Goal: Task Accomplishment & Management: Use online tool/utility

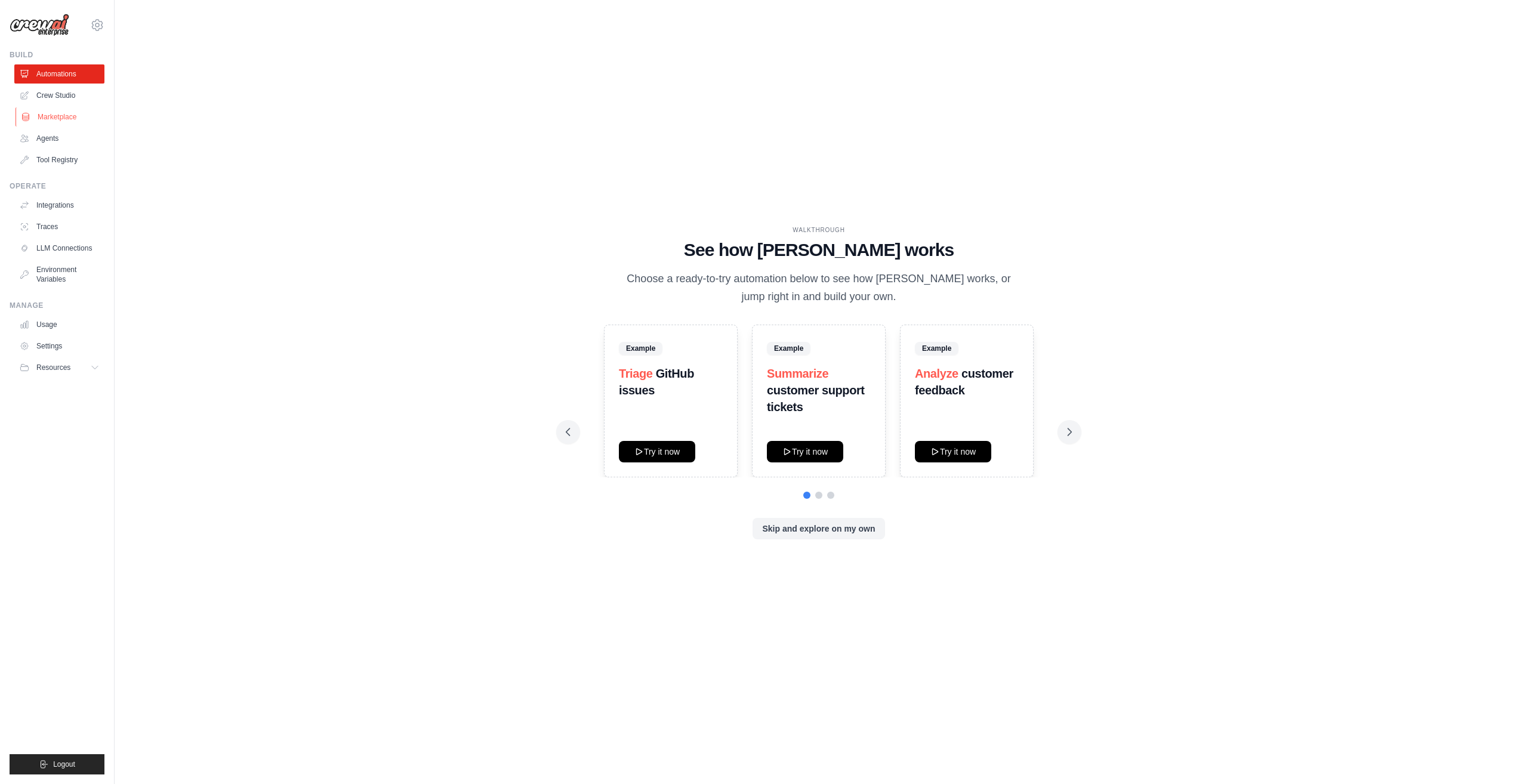
click at [76, 117] on link "Marketplace" at bounding box center [61, 117] width 90 height 19
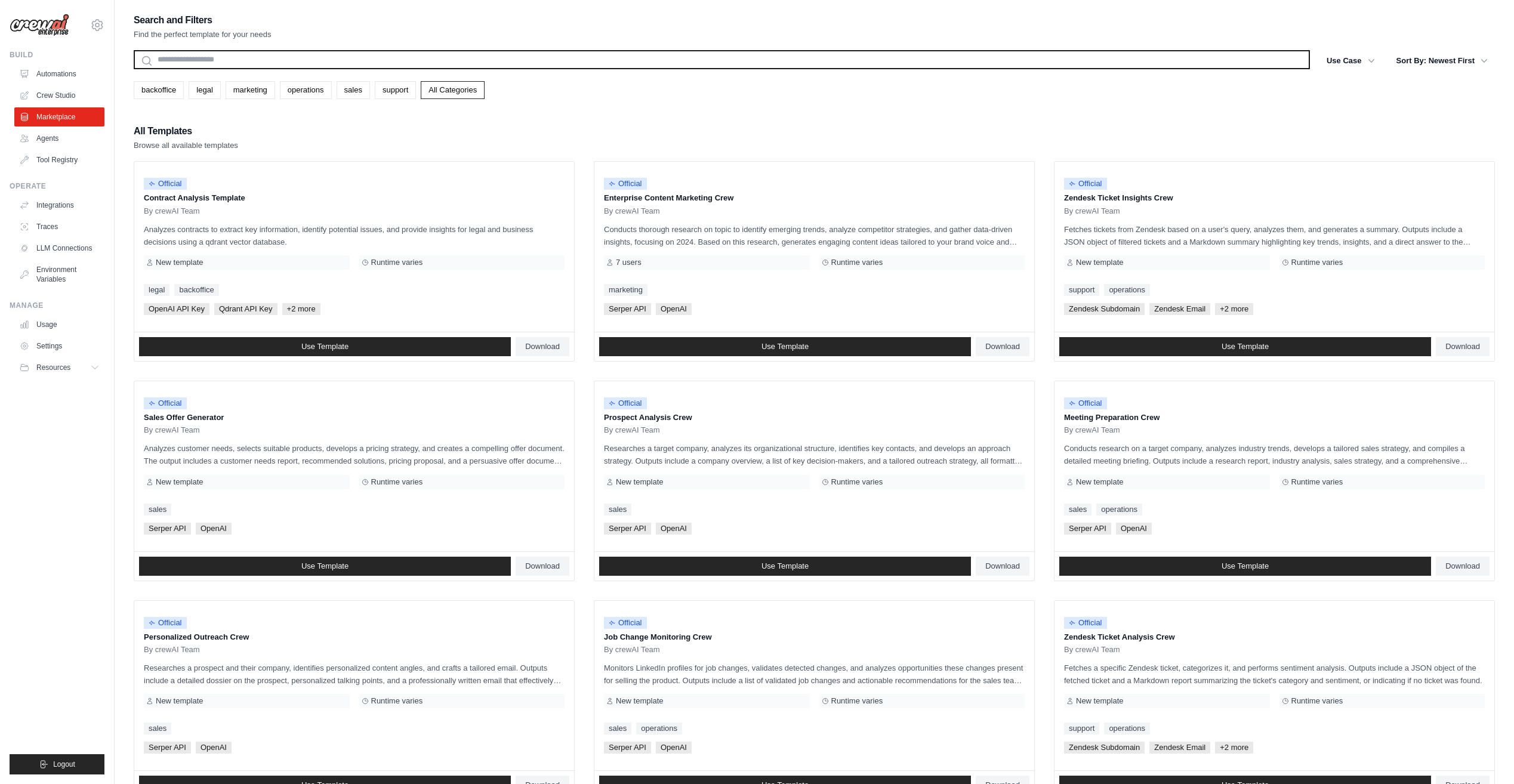
click at [274, 57] on input "text" at bounding box center [722, 60] width 1177 height 19
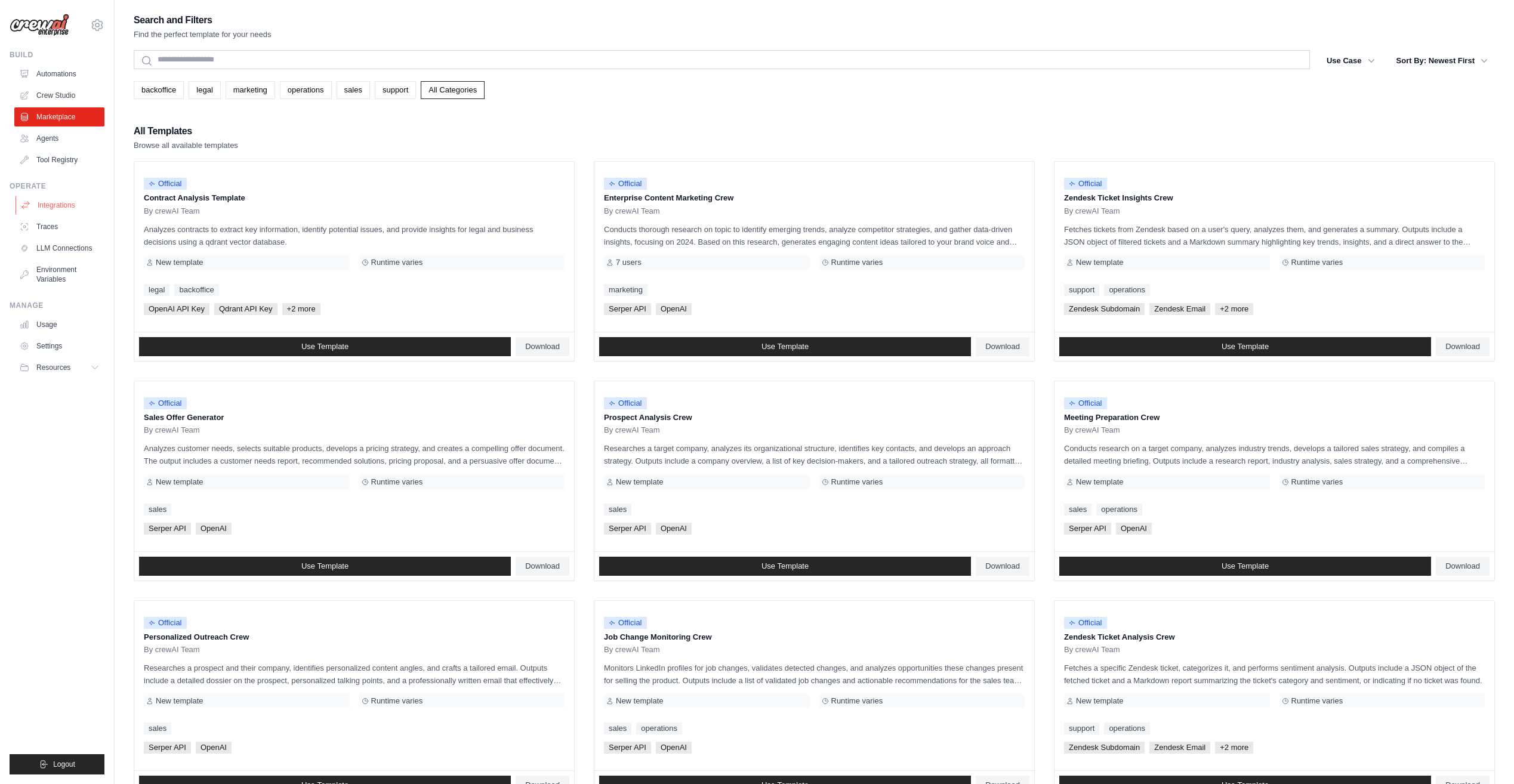
click at [68, 205] on link "Integrations" at bounding box center [61, 205] width 90 height 19
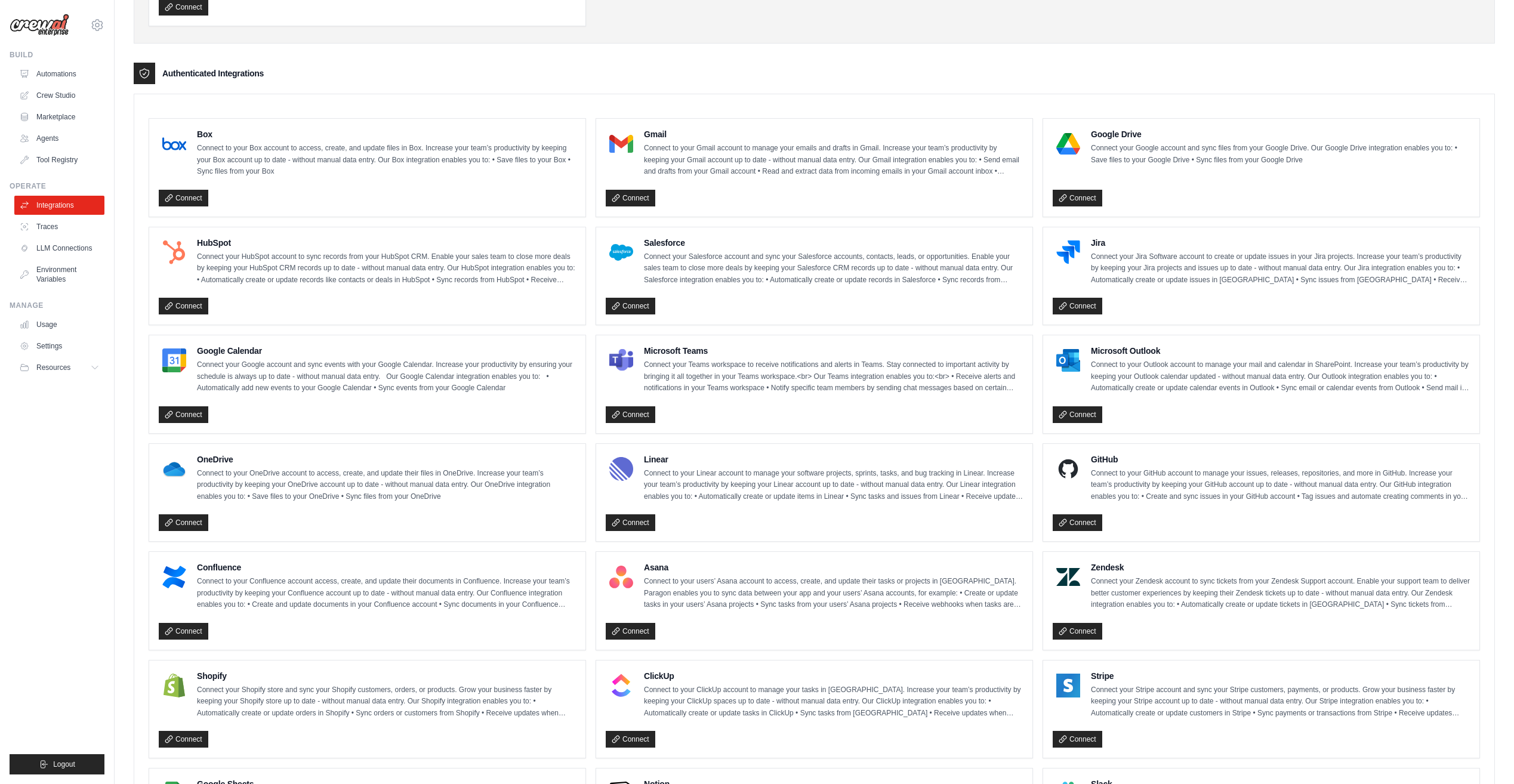
scroll to position [279, 0]
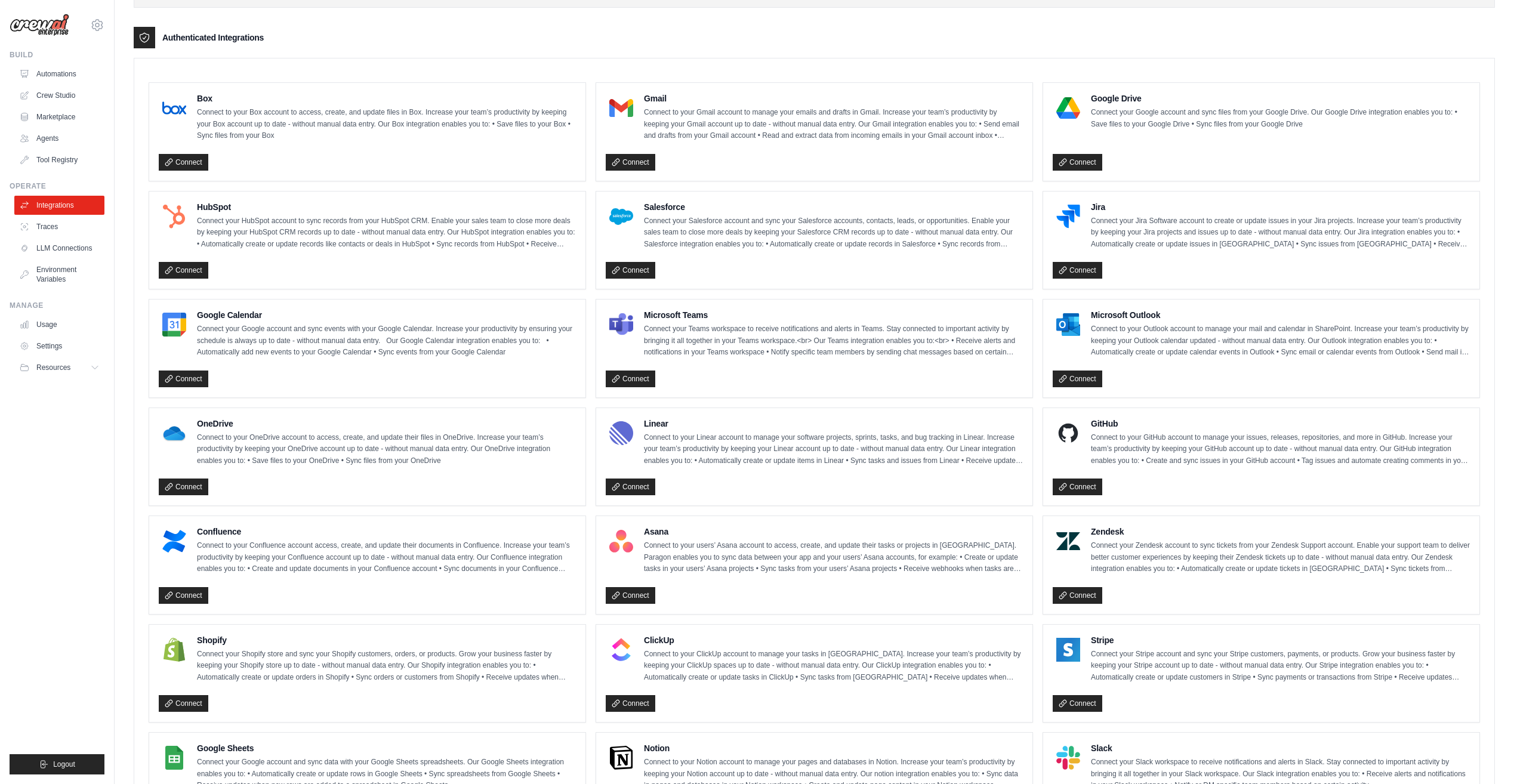
click at [721, 556] on p "Connect to your users’ Asana account to access, create, and update their tasks …" at bounding box center [834, 557] width 379 height 35
click at [630, 594] on link "Connect" at bounding box center [630, 596] width 50 height 17
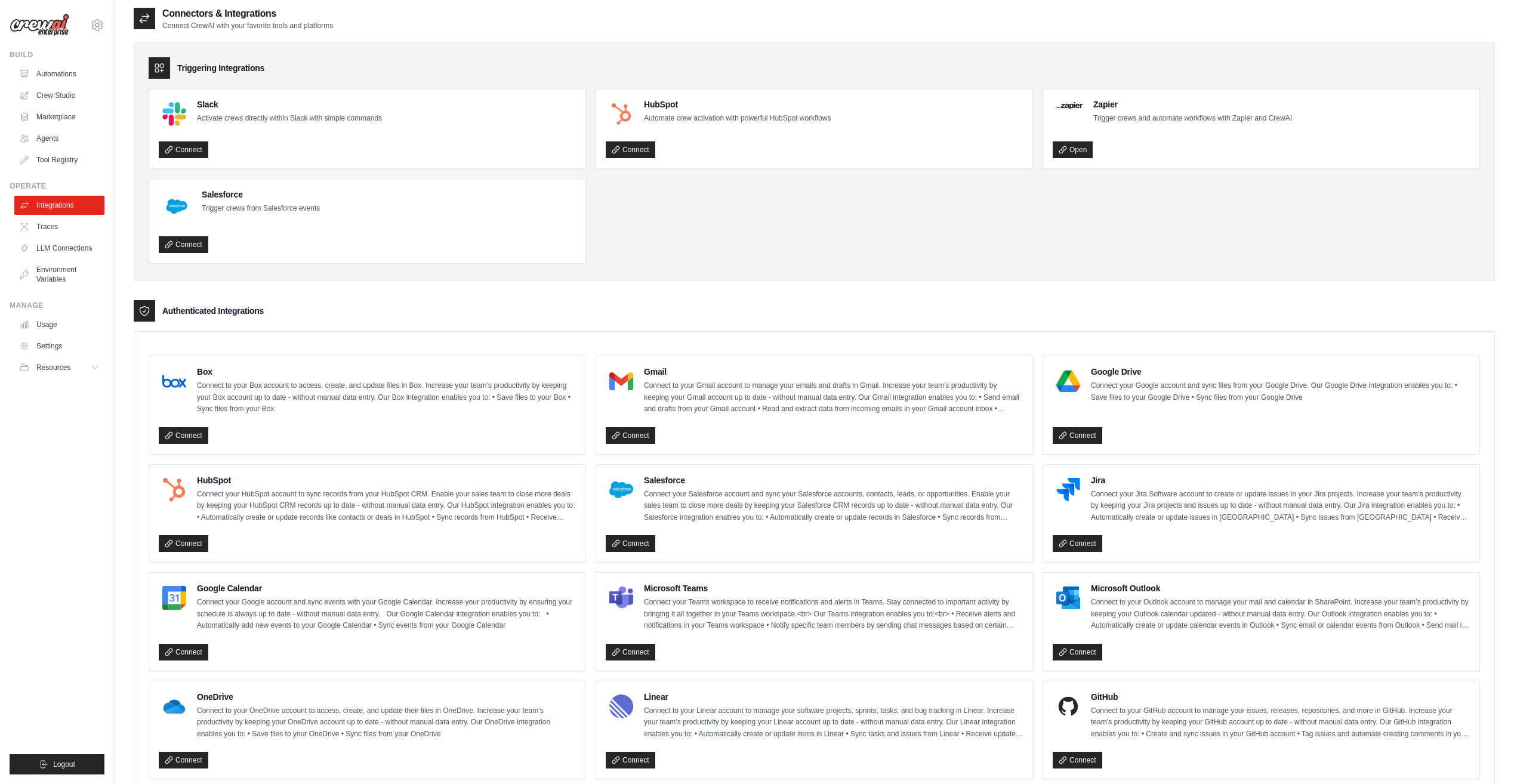
scroll to position [0, 0]
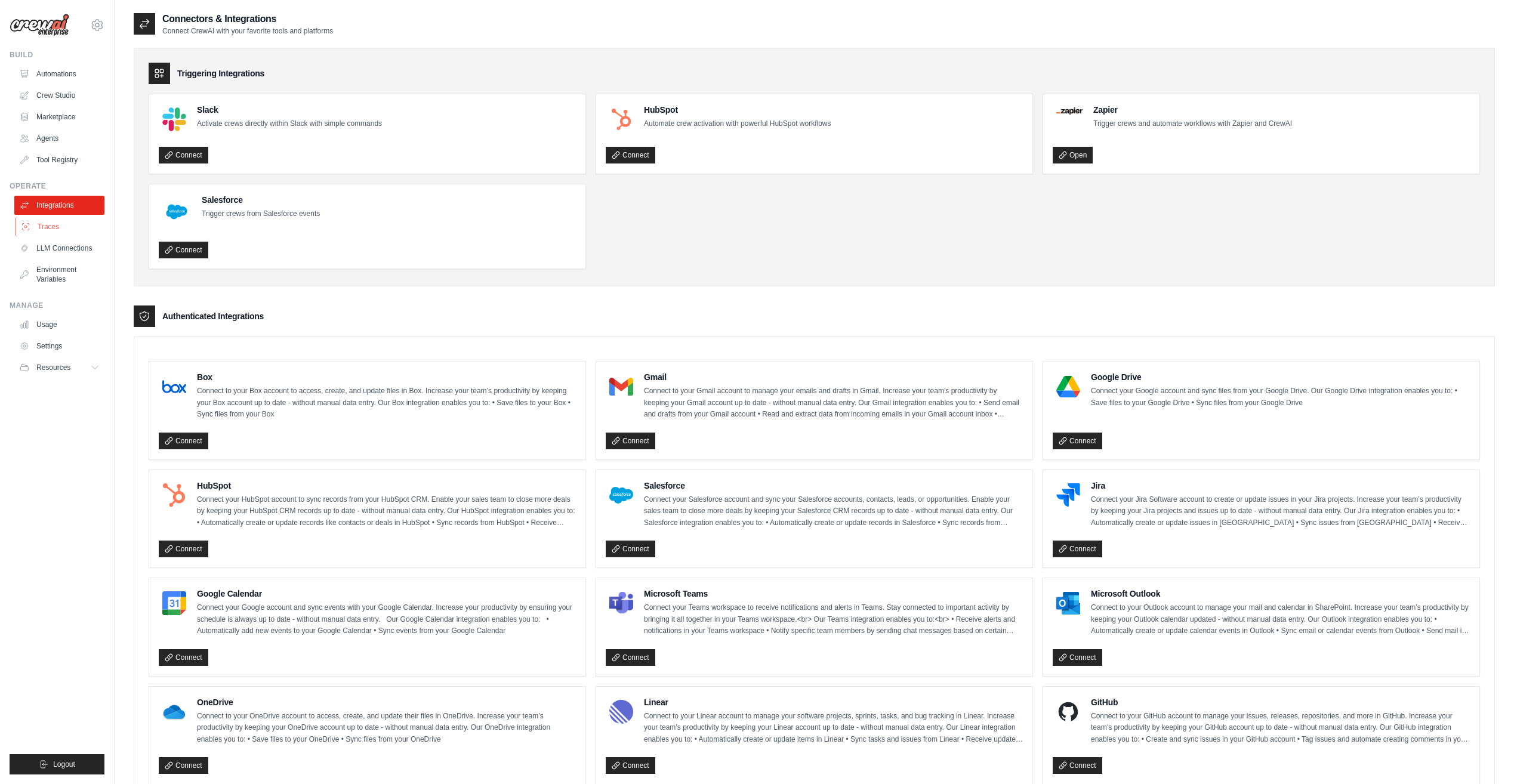
click at [58, 222] on link "Traces" at bounding box center [61, 227] width 90 height 19
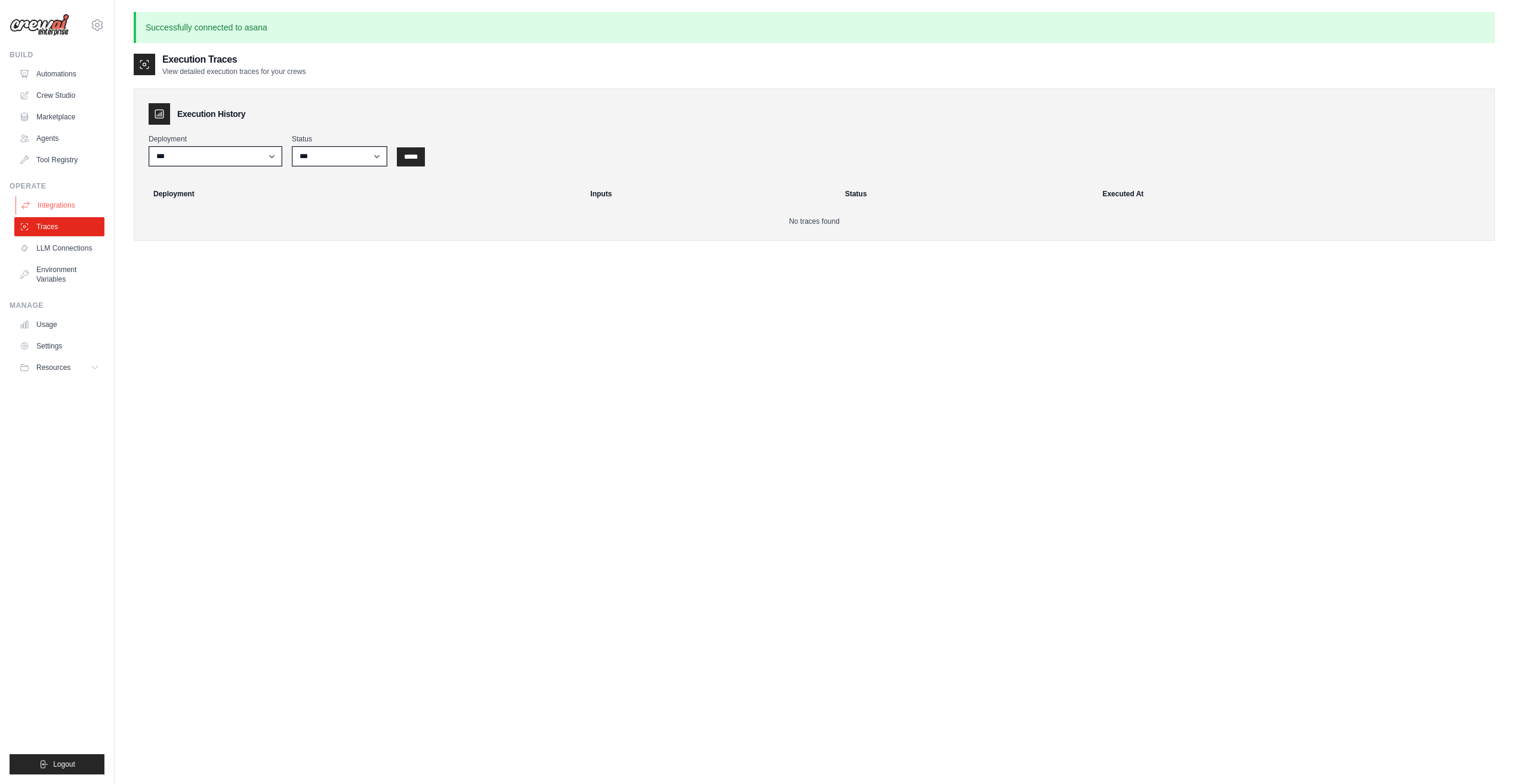
click at [61, 203] on link "Integrations" at bounding box center [61, 205] width 90 height 19
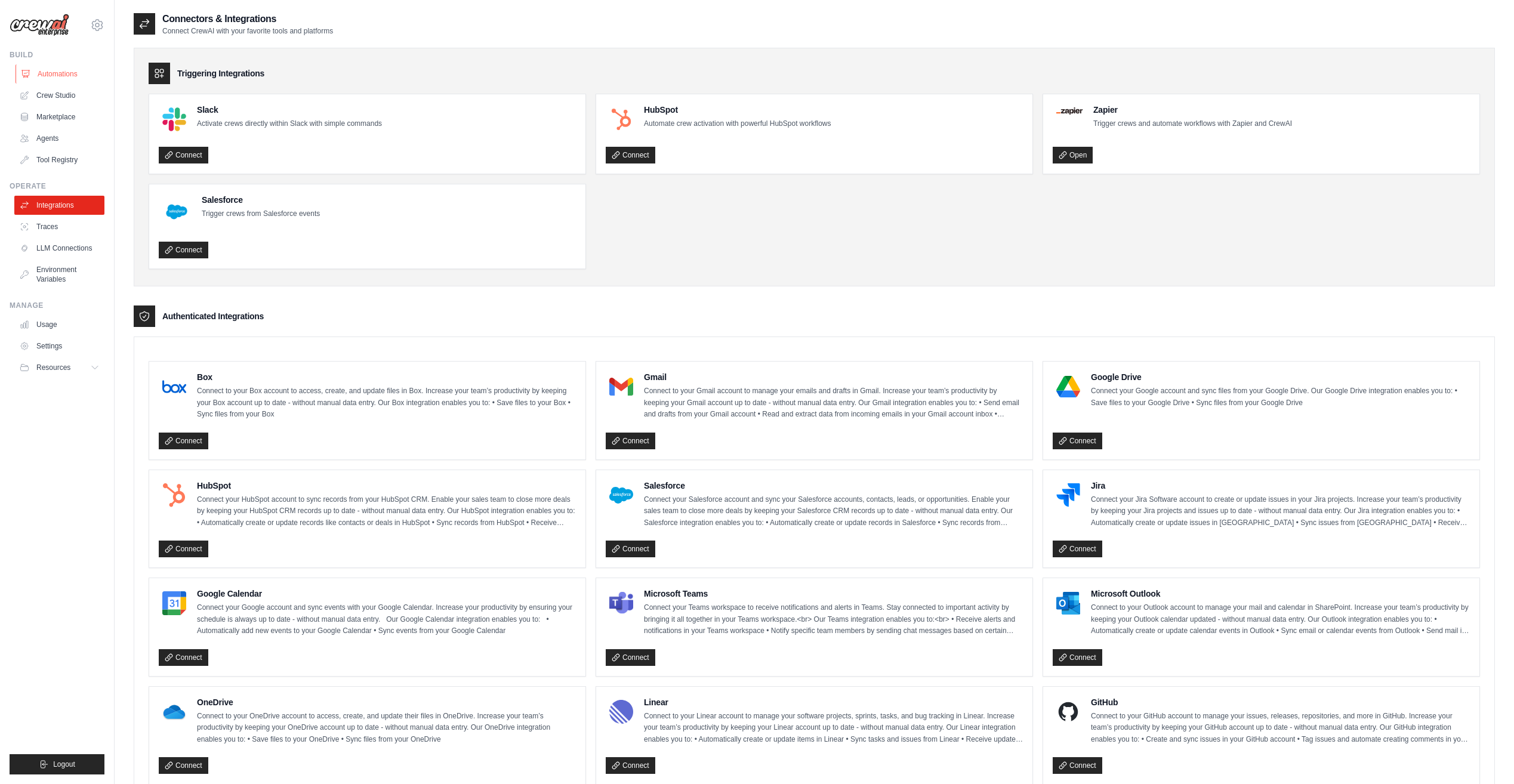
click at [78, 68] on link "Automations" at bounding box center [61, 74] width 90 height 19
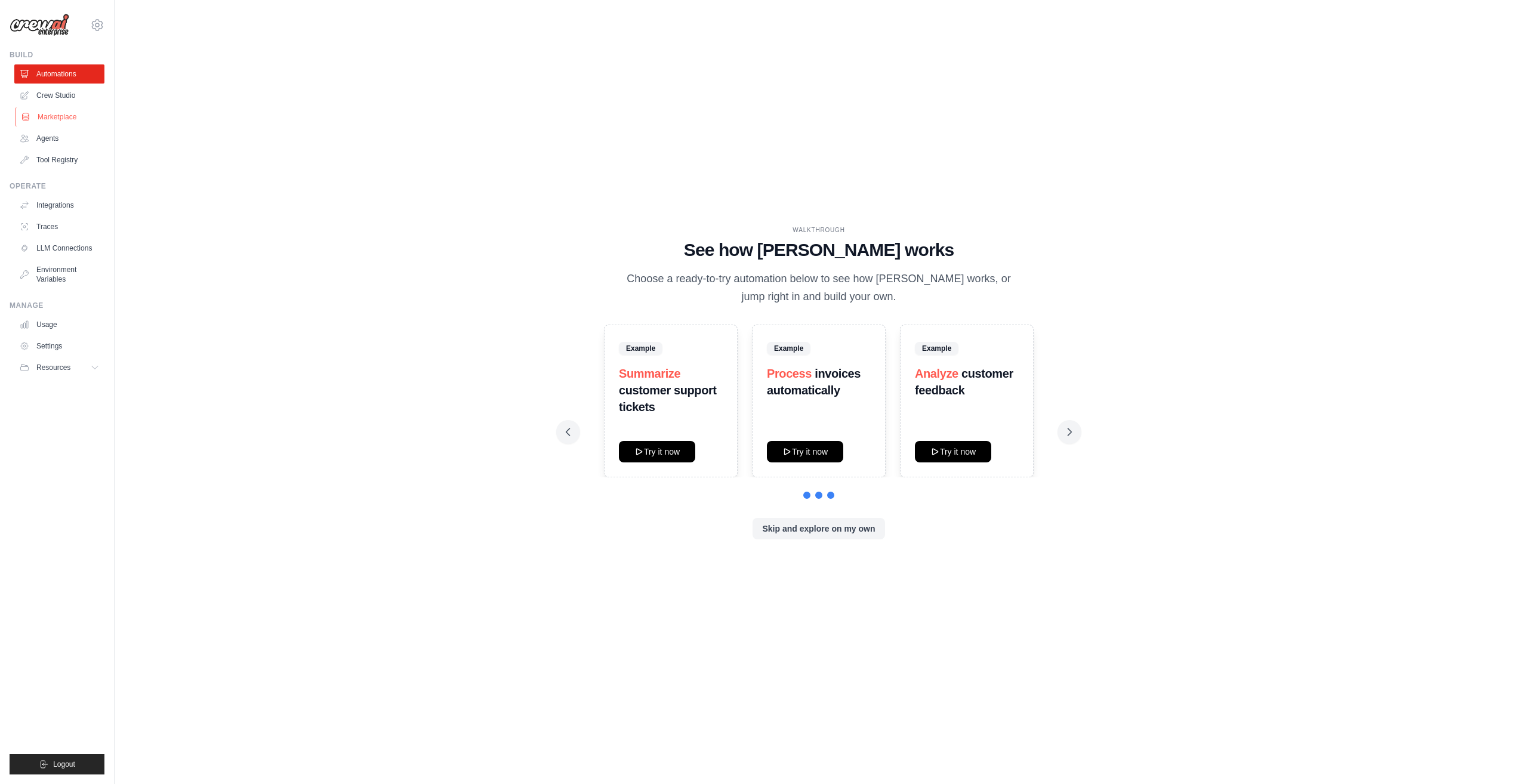
click at [42, 120] on link "Marketplace" at bounding box center [61, 117] width 90 height 19
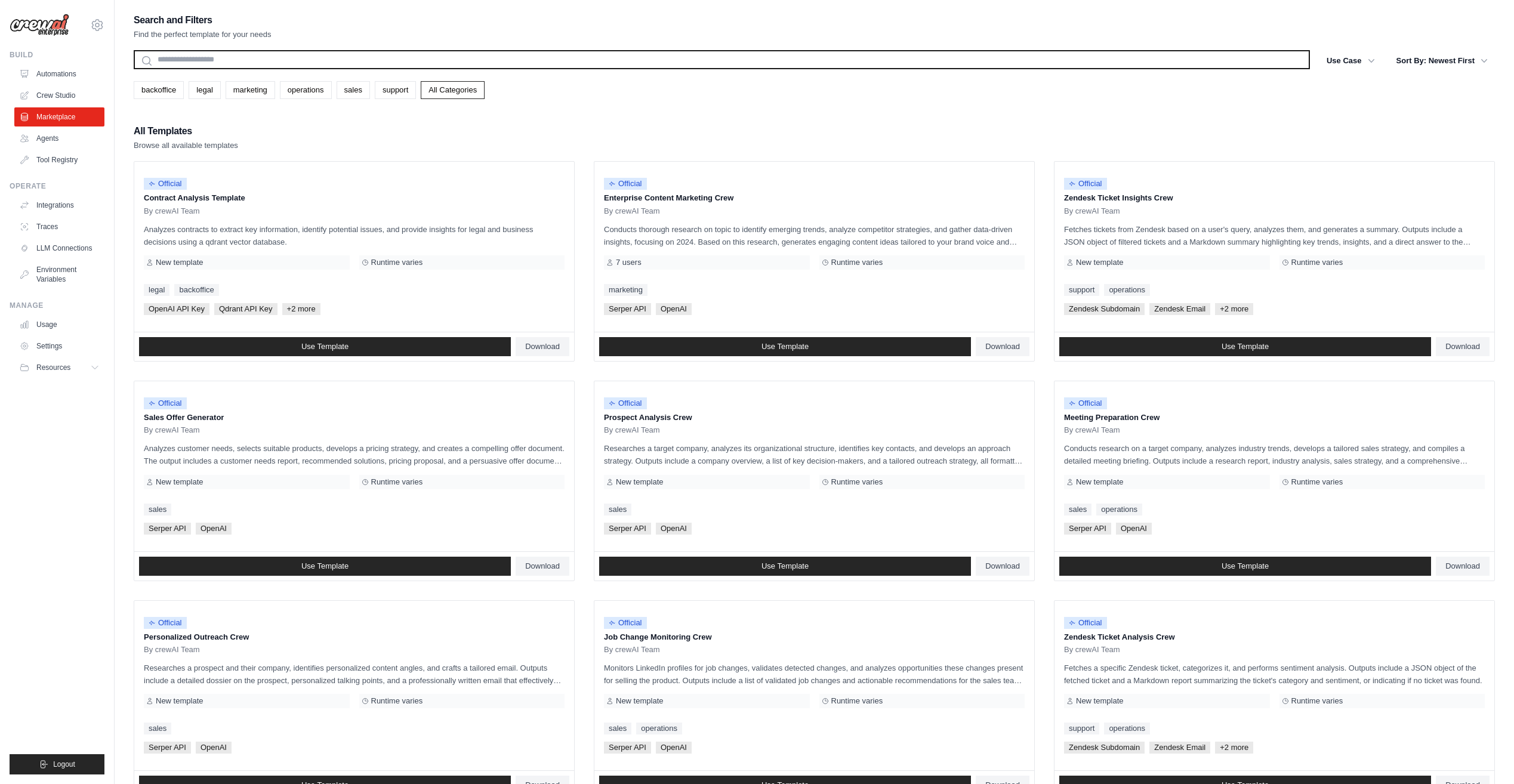
click at [260, 55] on input "text" at bounding box center [722, 60] width 1177 height 19
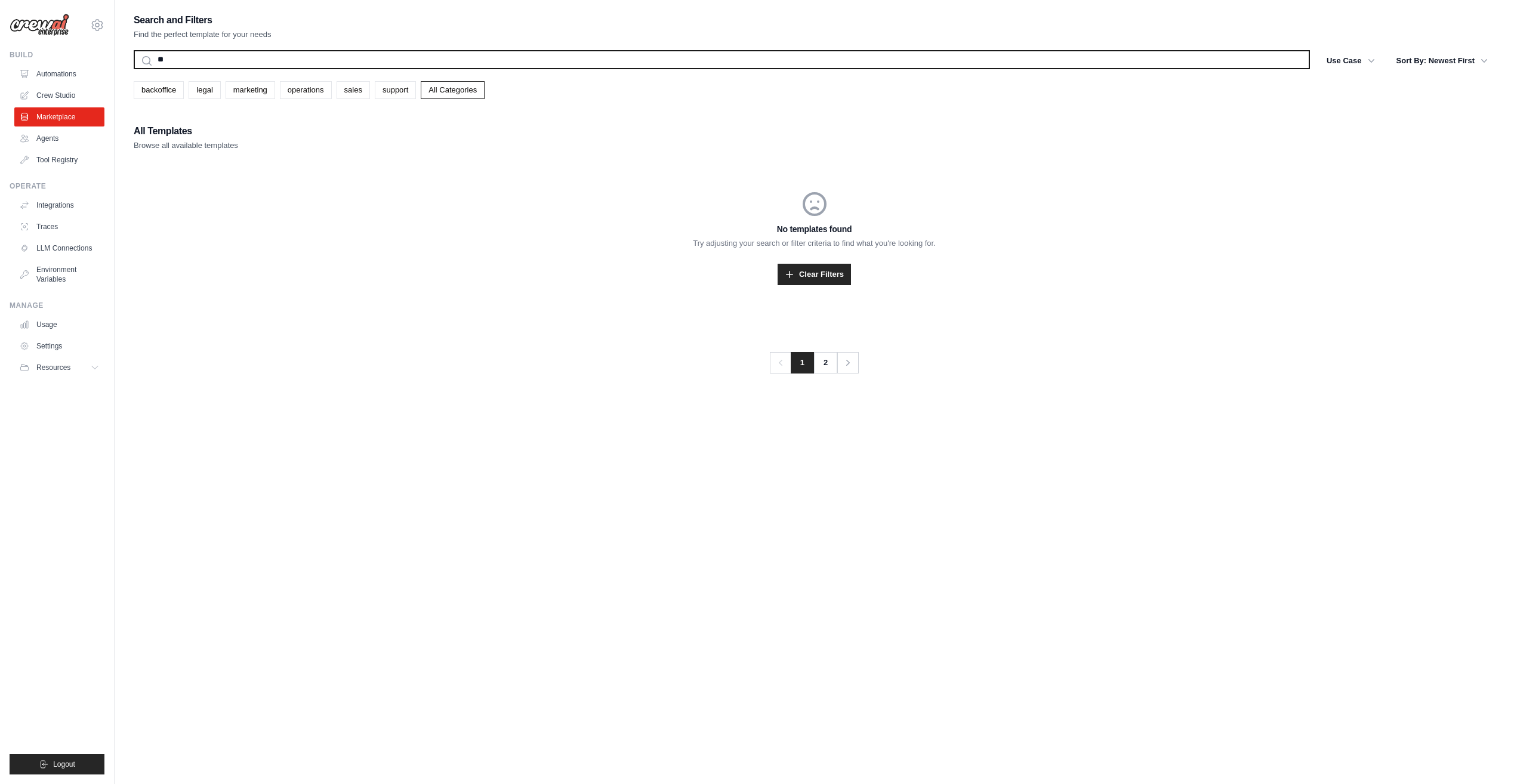
type input "*"
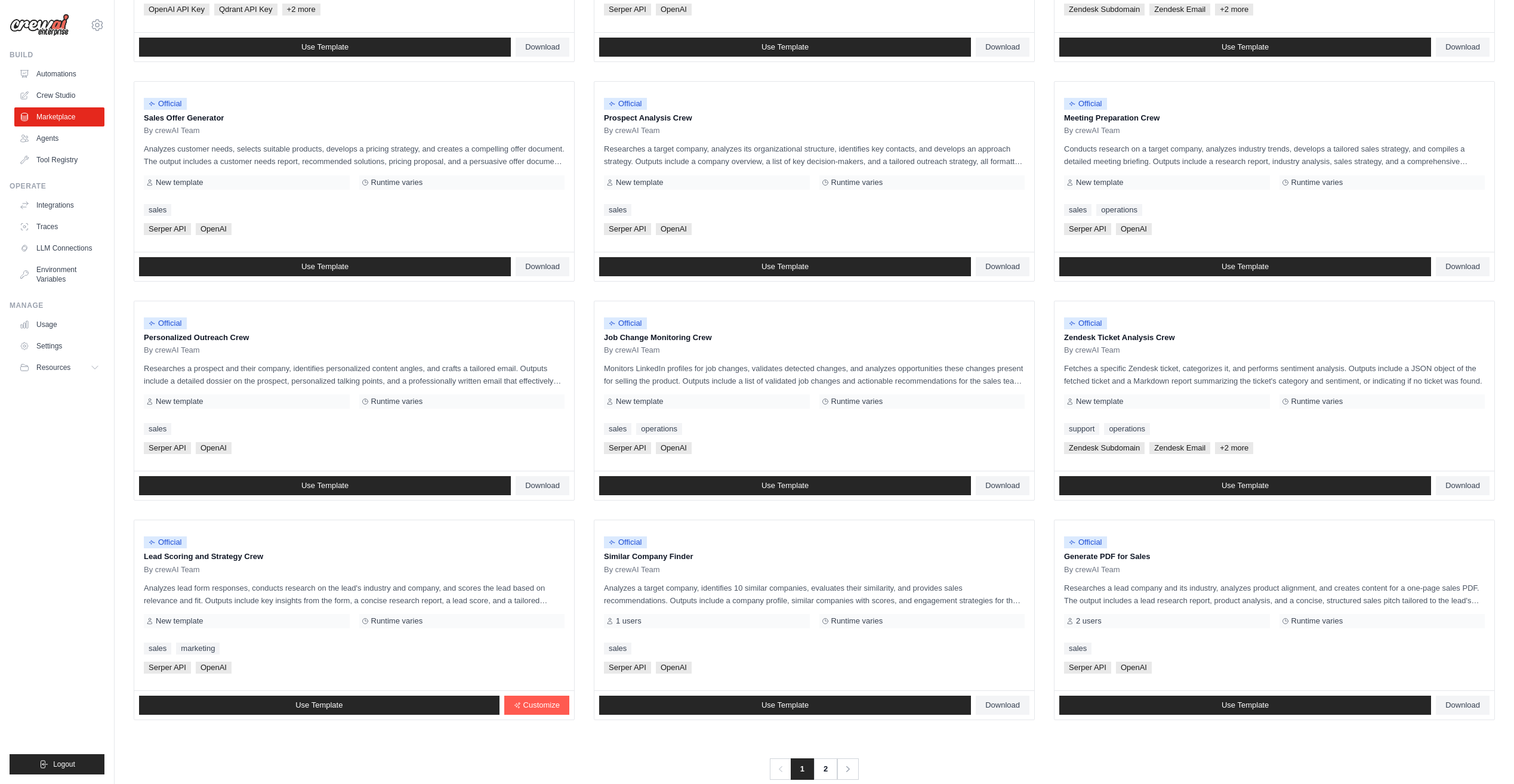
scroll to position [318, 0]
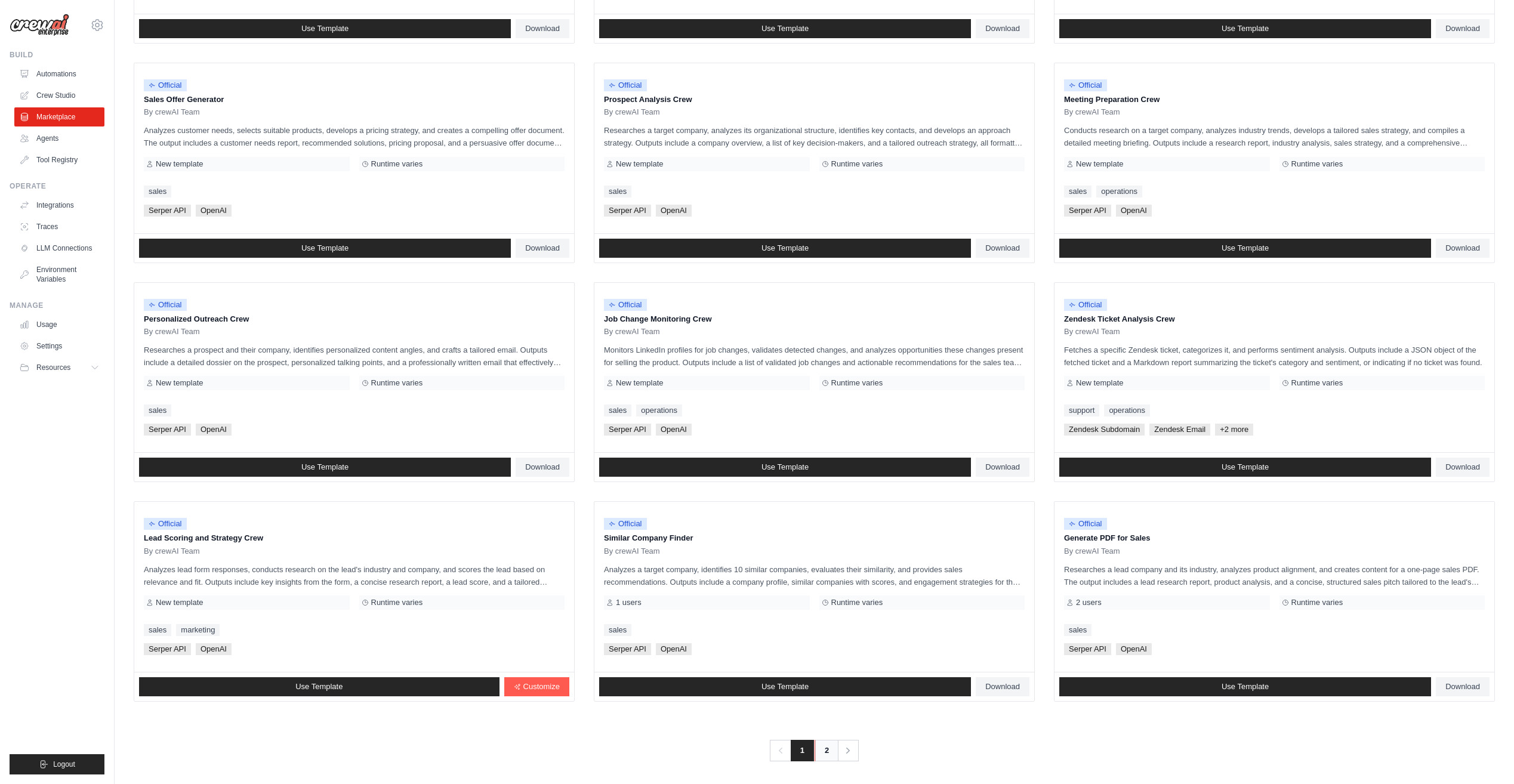
click at [833, 750] on link "2" at bounding box center [826, 751] width 24 height 22
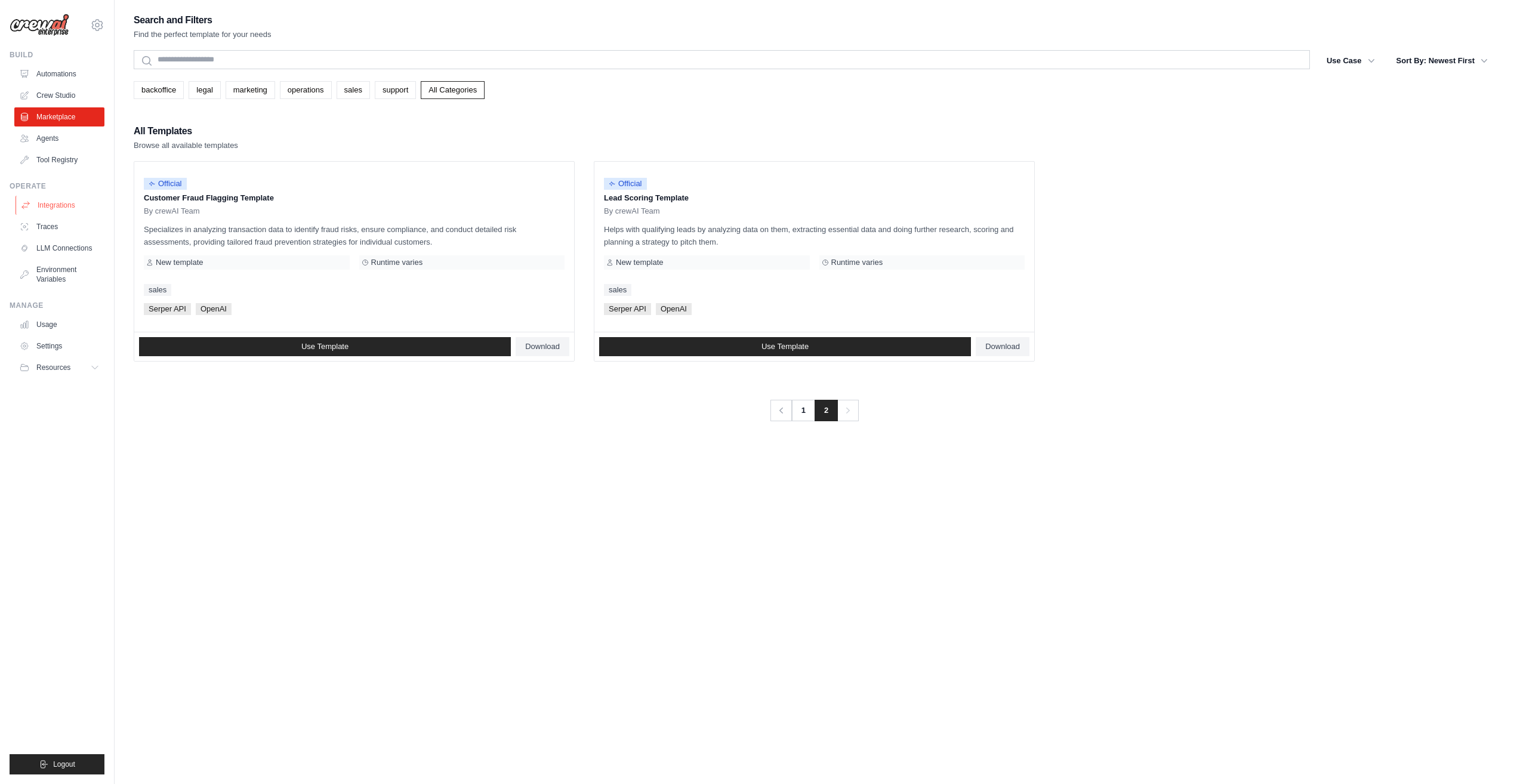
click at [53, 209] on link "Integrations" at bounding box center [61, 205] width 90 height 19
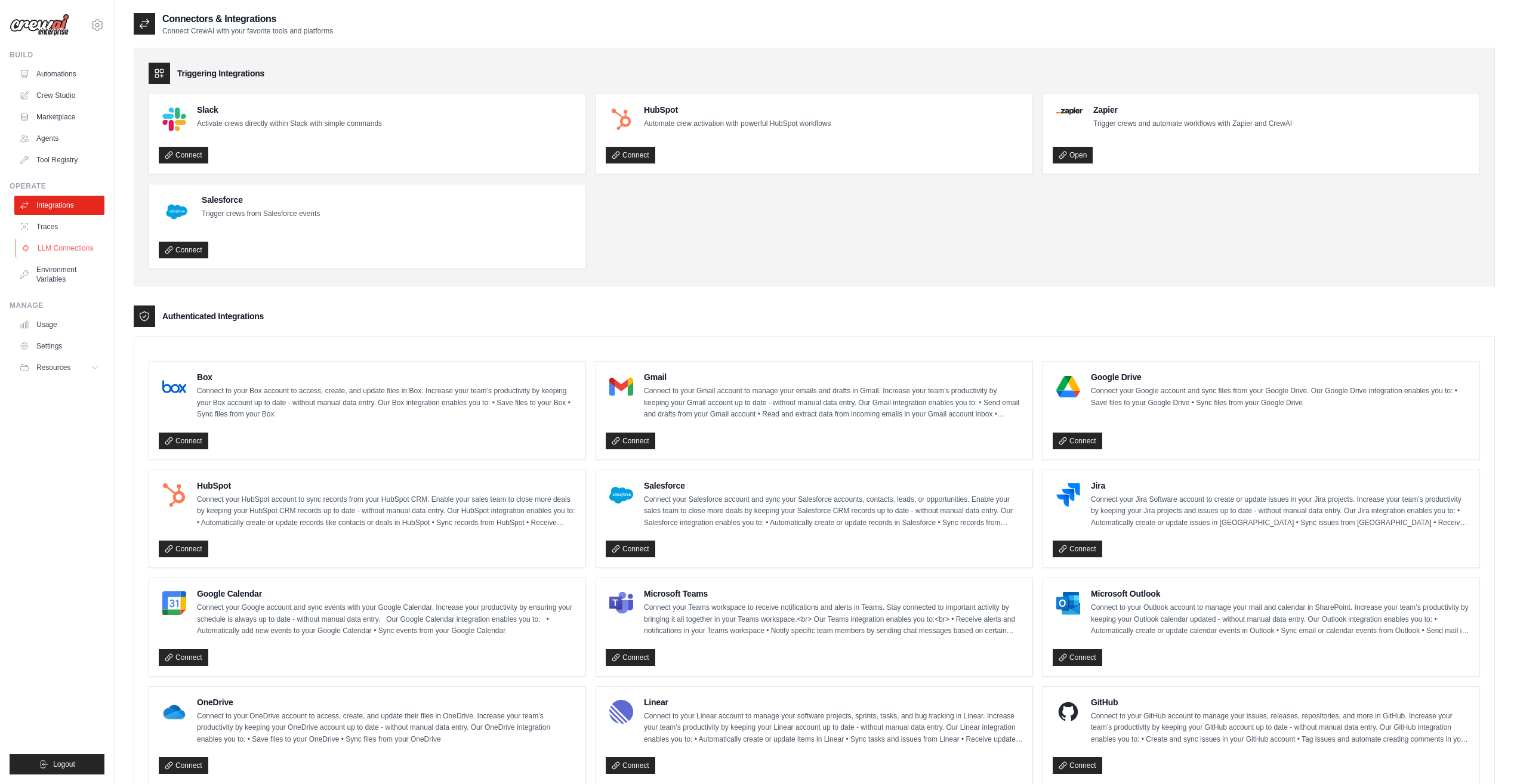
click at [54, 248] on link "LLM Connections" at bounding box center [61, 248] width 90 height 19
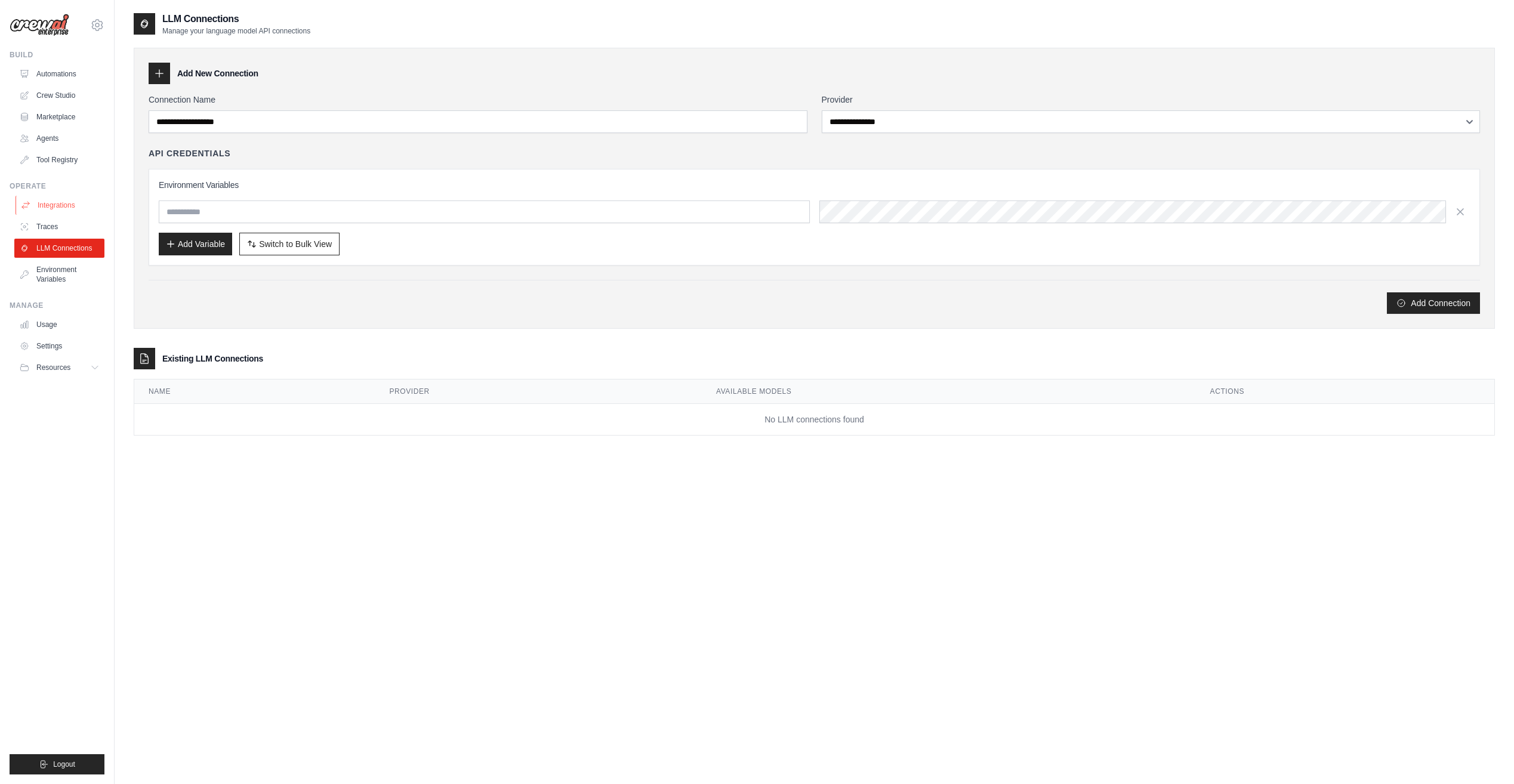
click at [54, 206] on link "Integrations" at bounding box center [61, 205] width 90 height 19
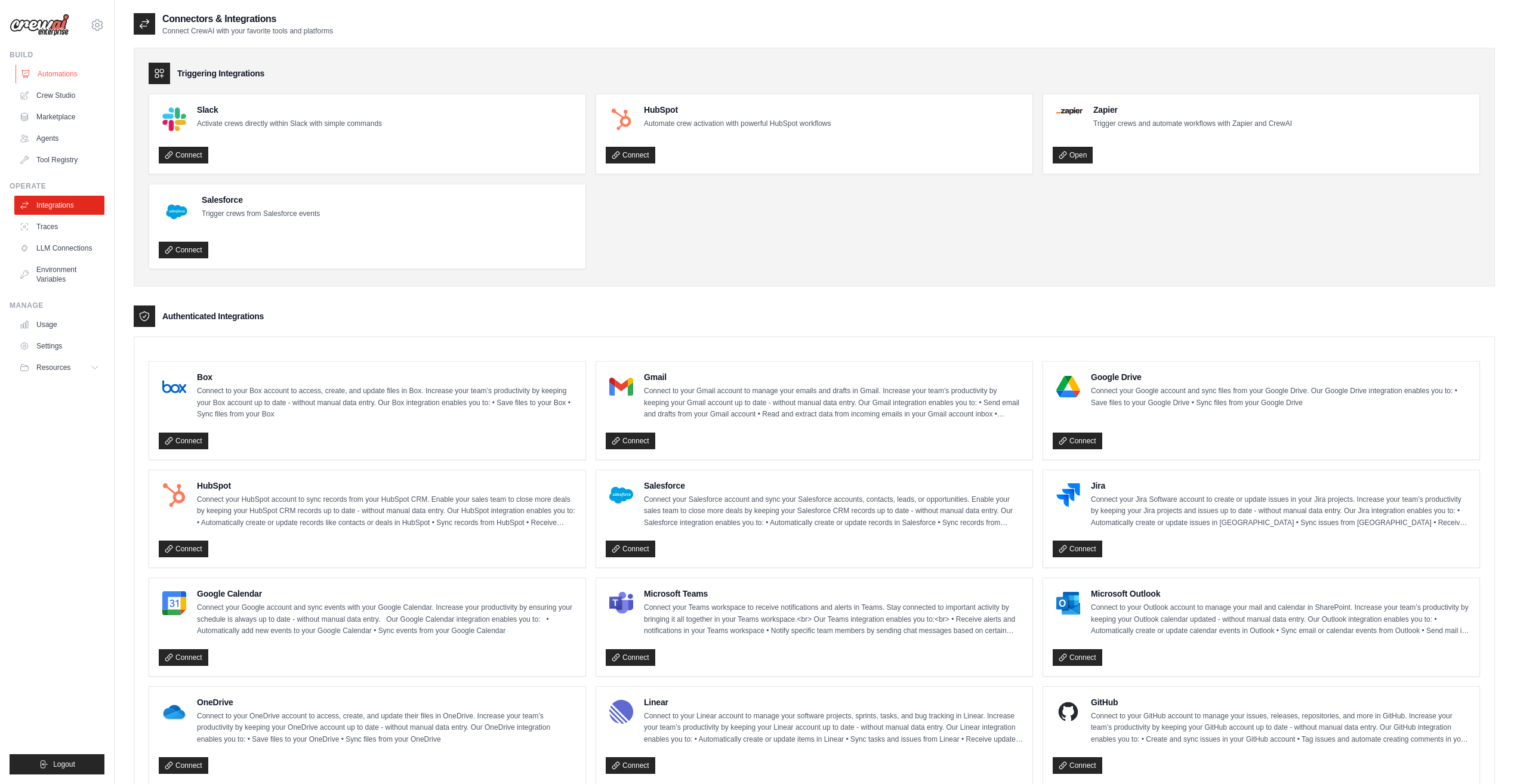
click at [45, 68] on link "Automations" at bounding box center [61, 74] width 90 height 19
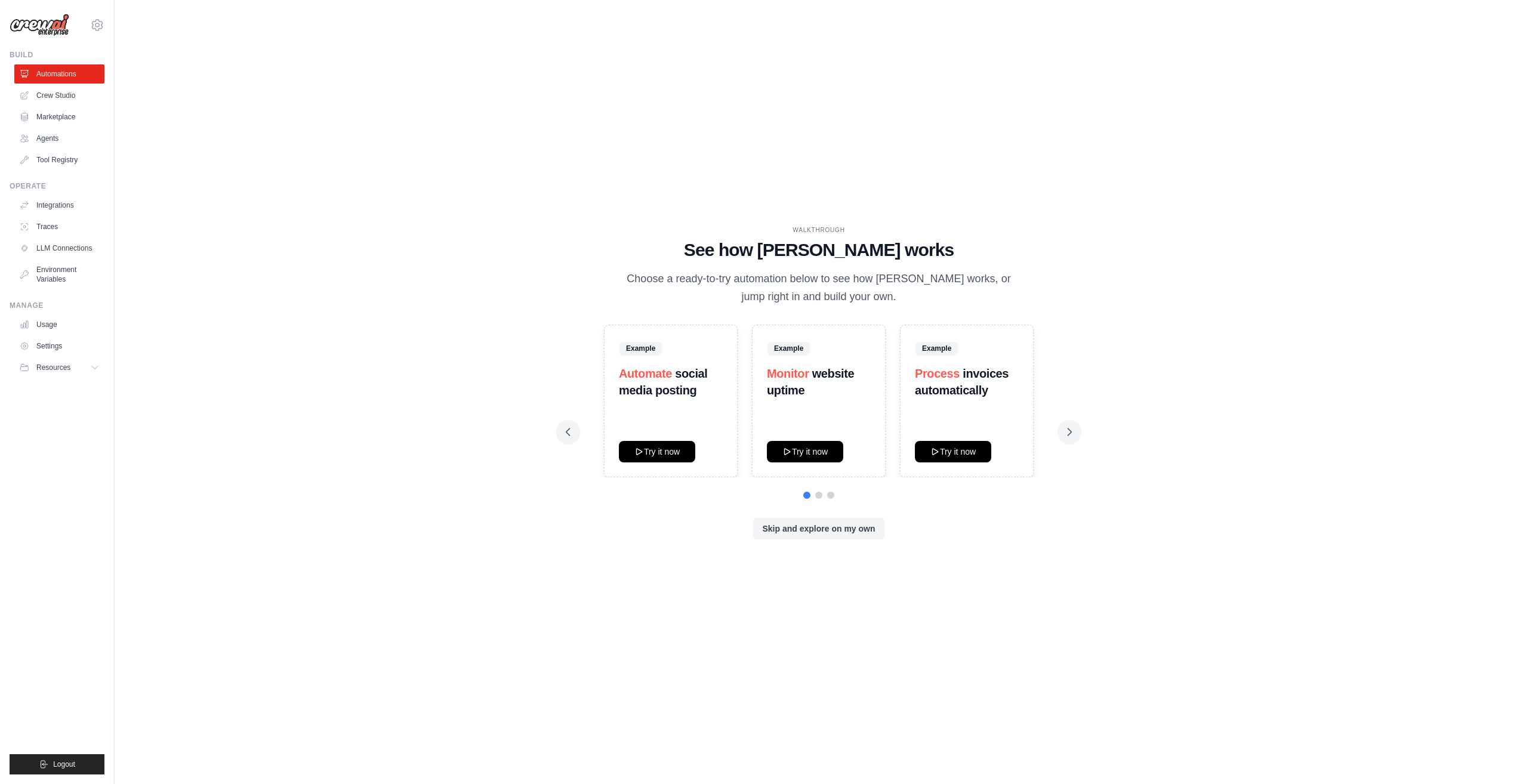
click at [45, 162] on link "Tool Registry" at bounding box center [59, 160] width 90 height 19
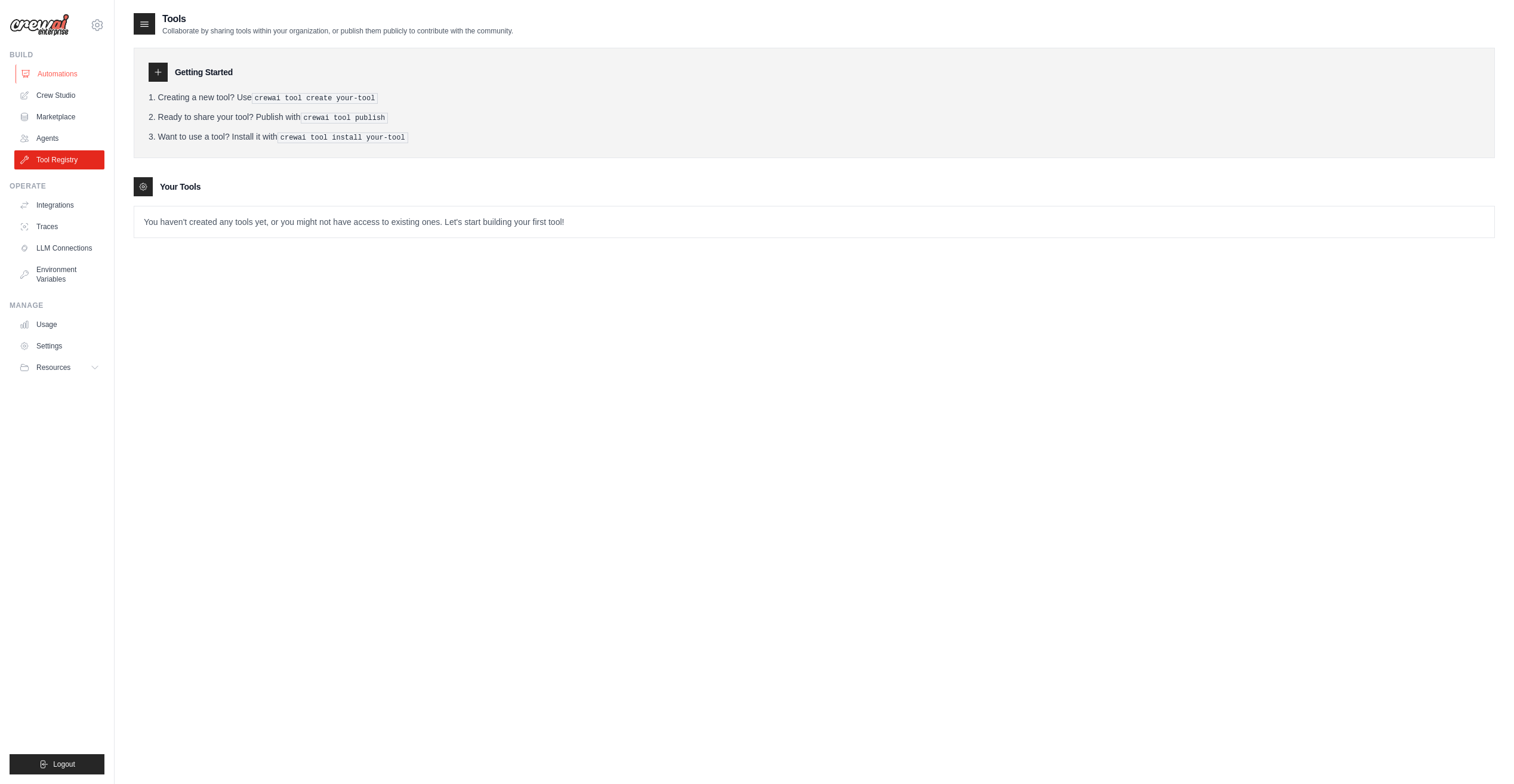
click at [58, 73] on link "Automations" at bounding box center [61, 74] width 90 height 19
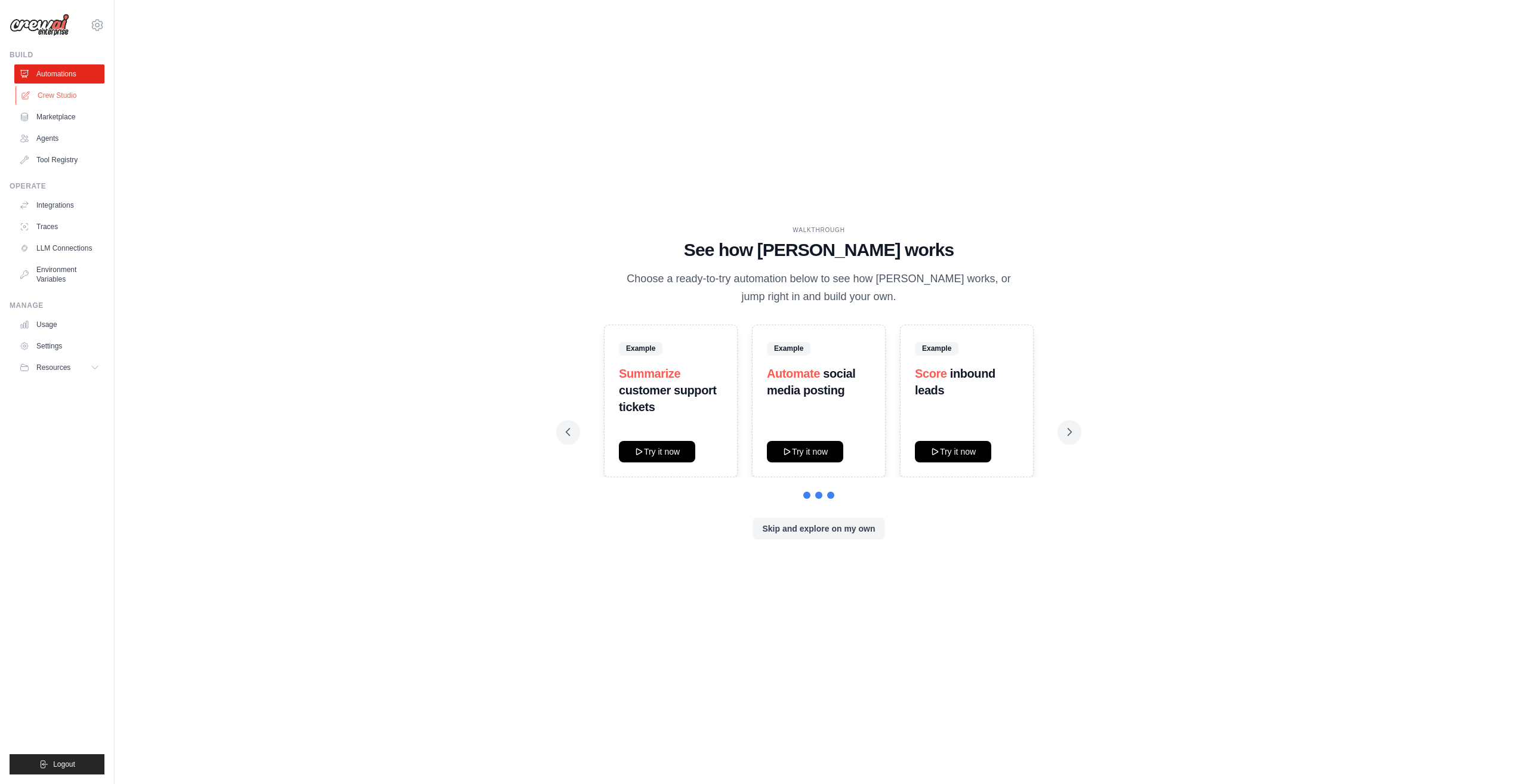
click at [58, 94] on link "Crew Studio" at bounding box center [61, 96] width 90 height 19
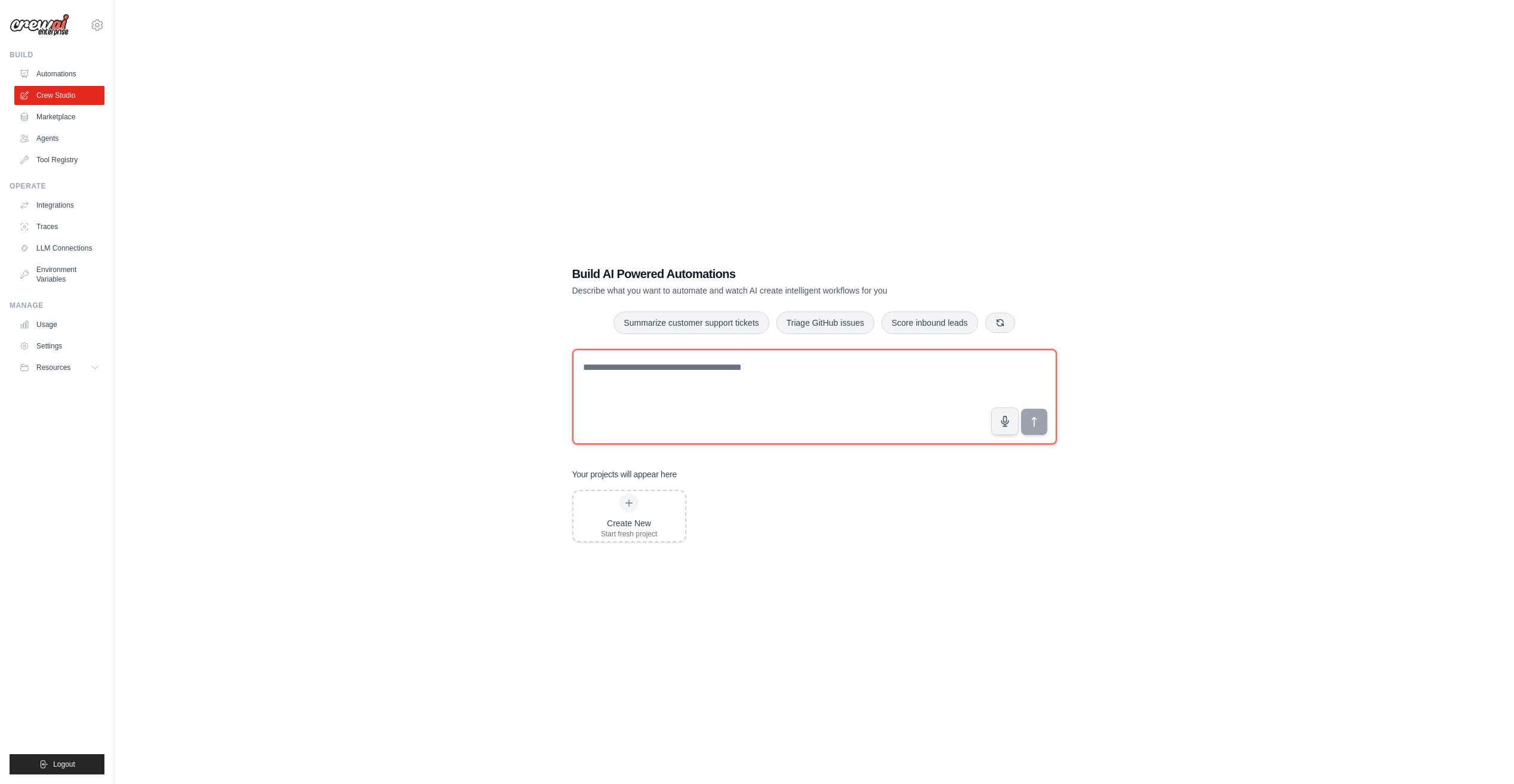
click at [769, 362] on textarea at bounding box center [815, 396] width 485 height 96
type textarea "*"
type textarea "**********"
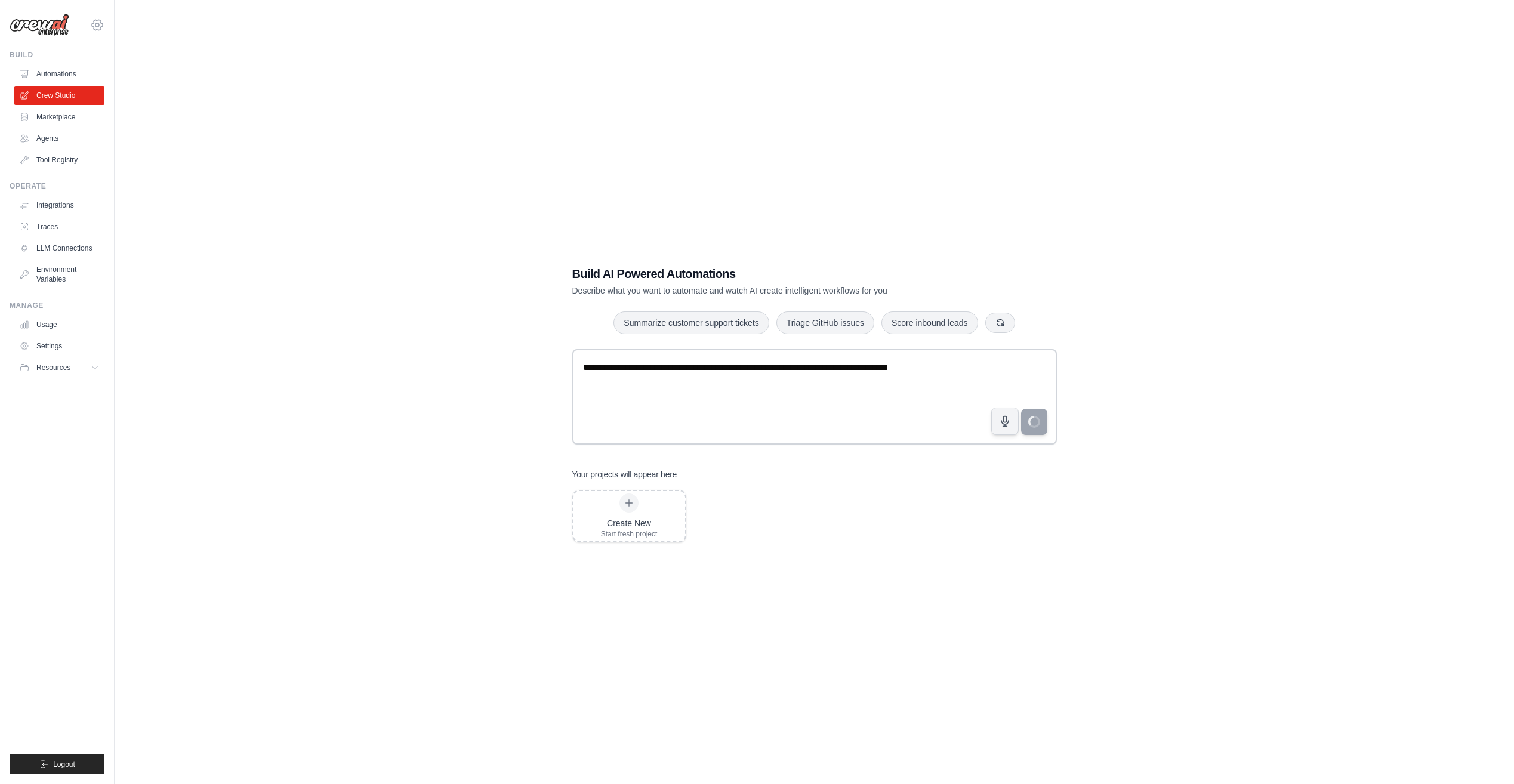
click at [103, 20] on icon at bounding box center [97, 25] width 14 height 14
click at [81, 77] on link "Settings" at bounding box center [97, 81] width 105 height 22
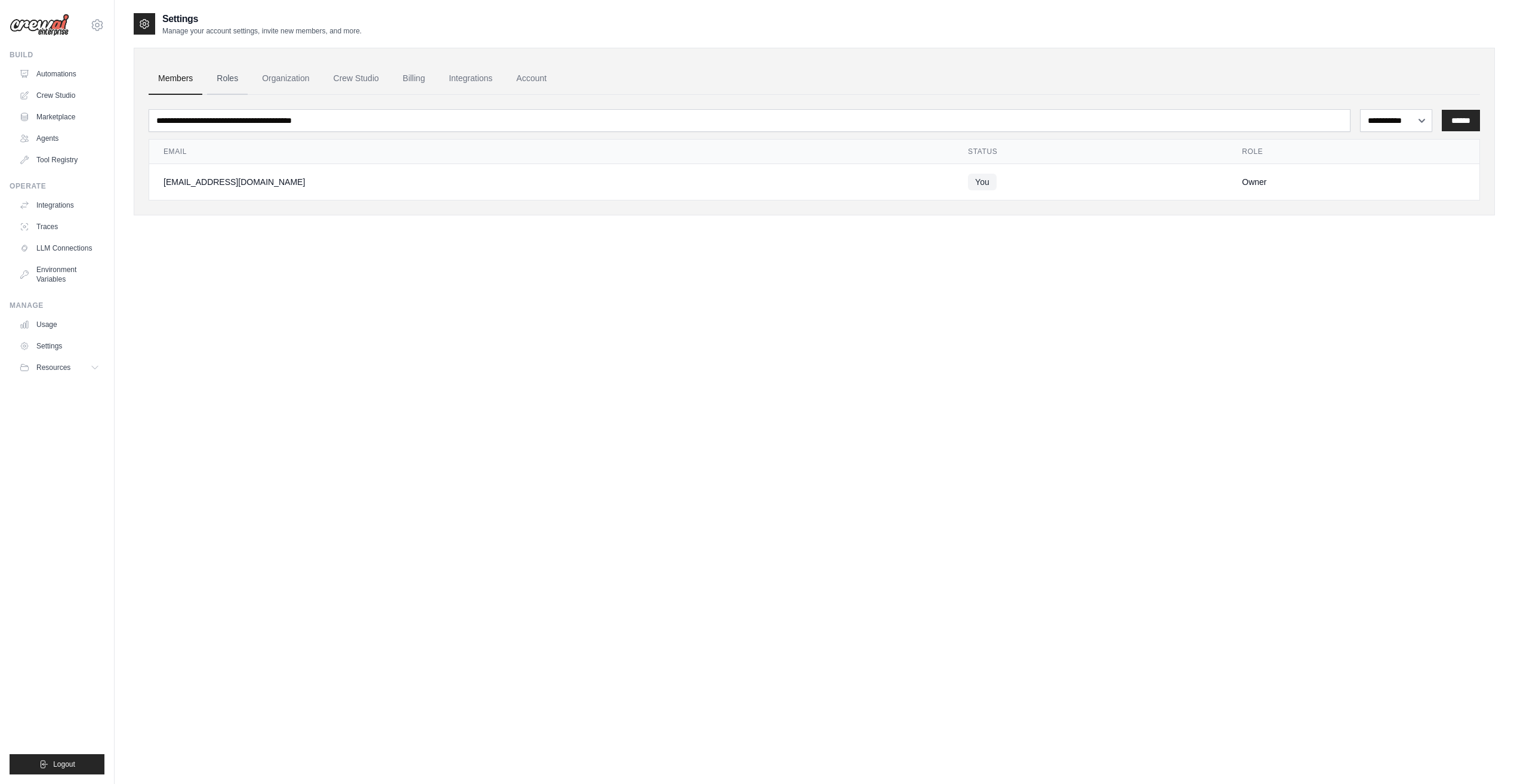
click at [220, 76] on link "Roles" at bounding box center [227, 78] width 40 height 32
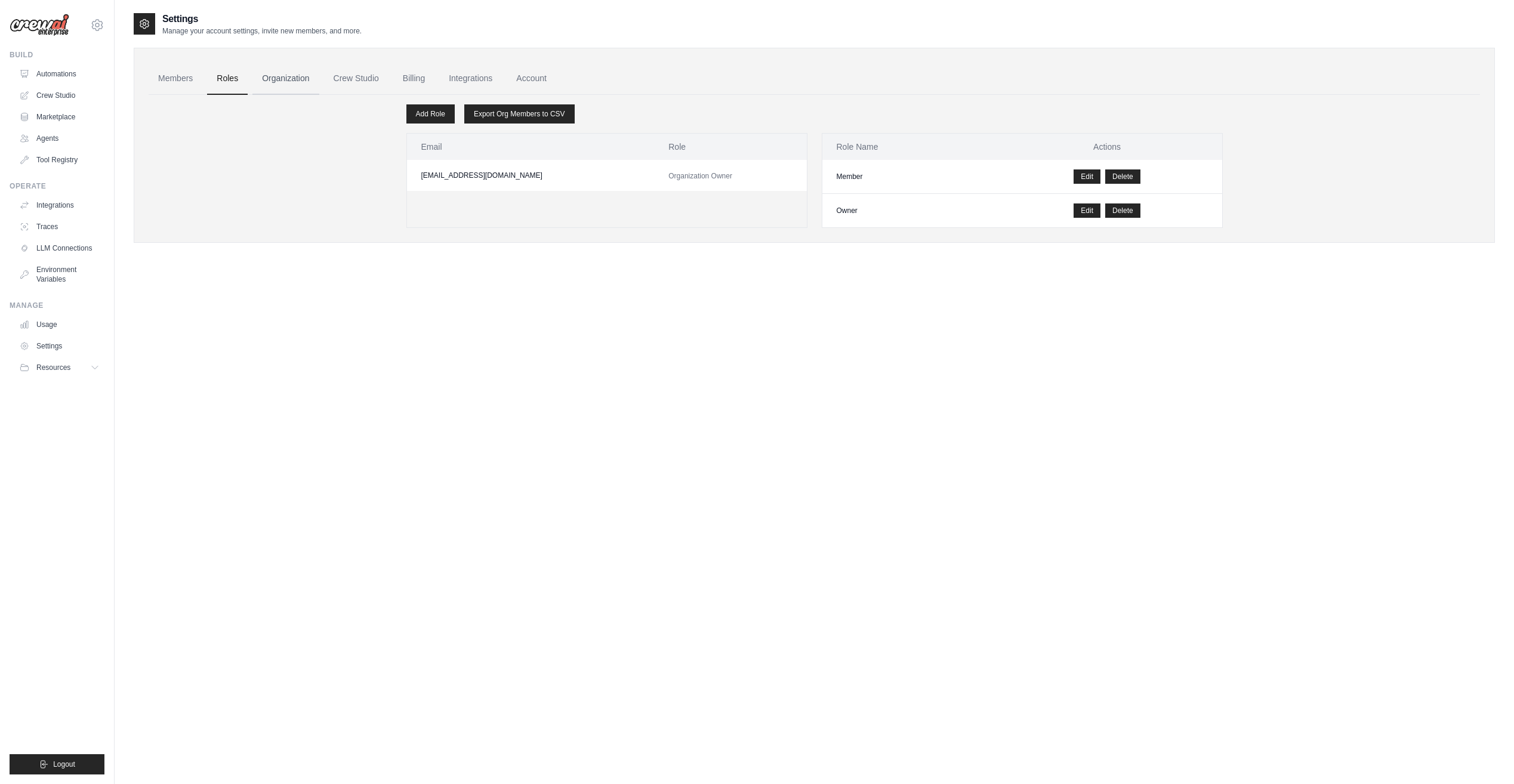
click at [287, 75] on link "Organization" at bounding box center [285, 78] width 66 height 32
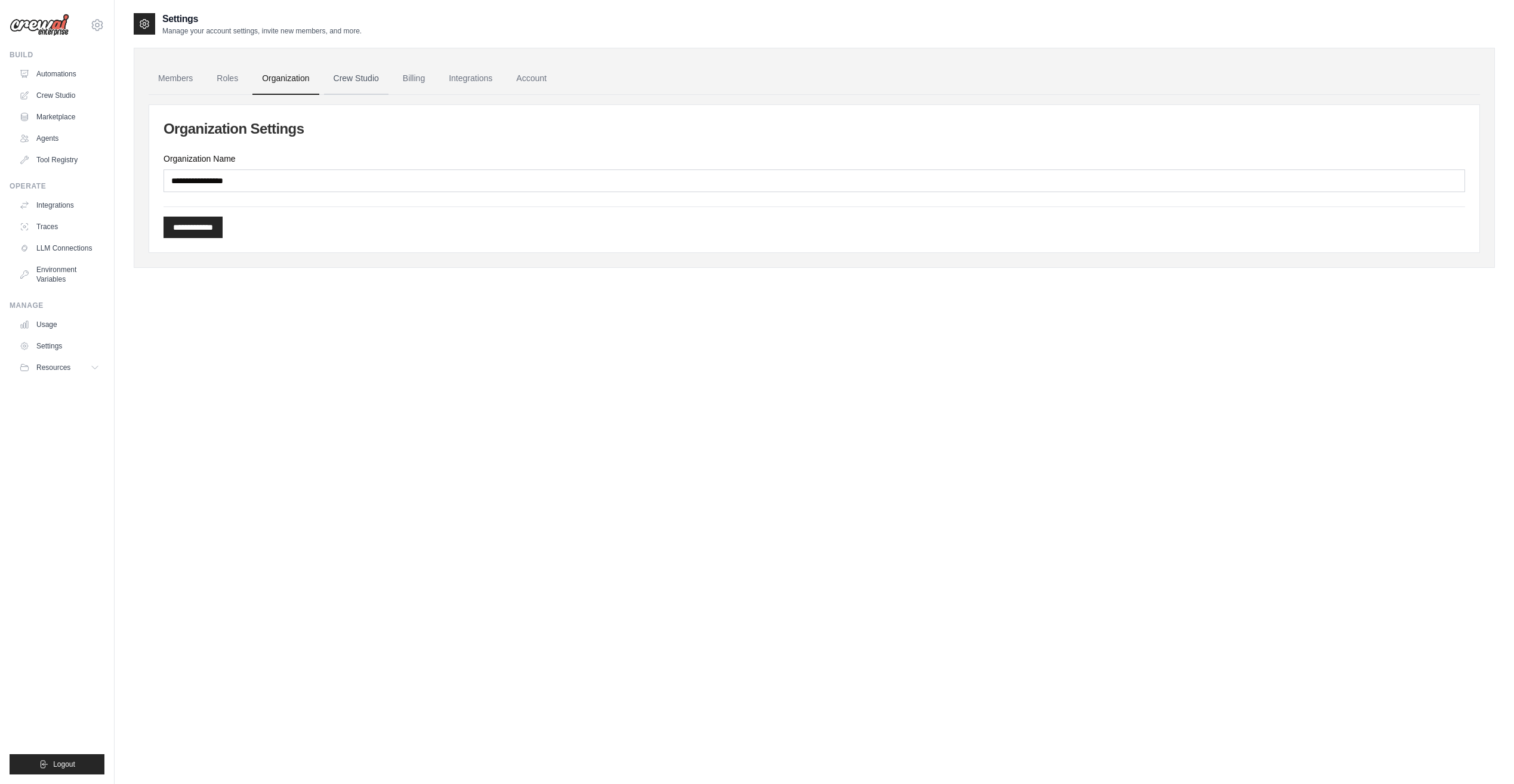
click at [354, 75] on link "Crew Studio" at bounding box center [356, 78] width 65 height 32
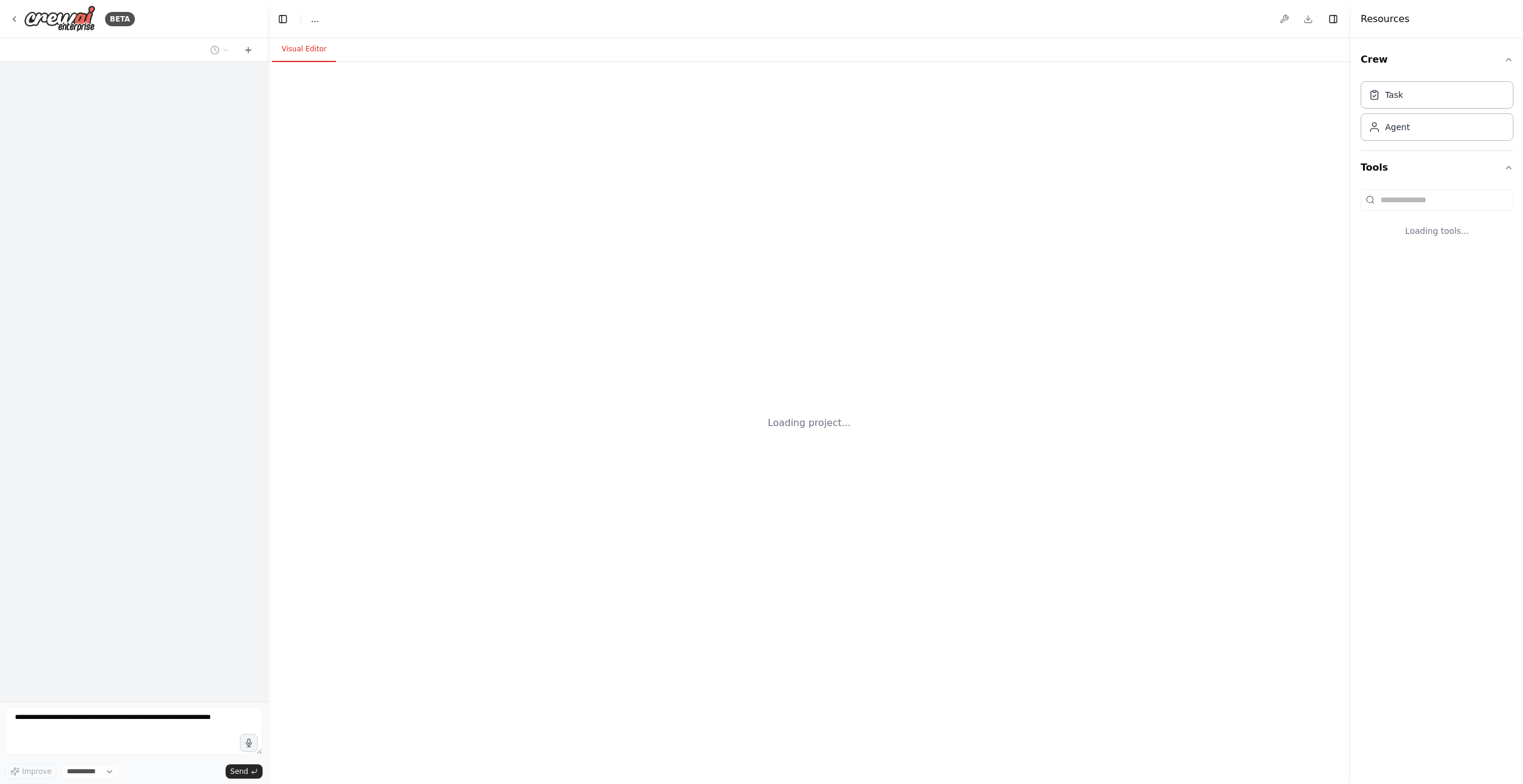
select select "****"
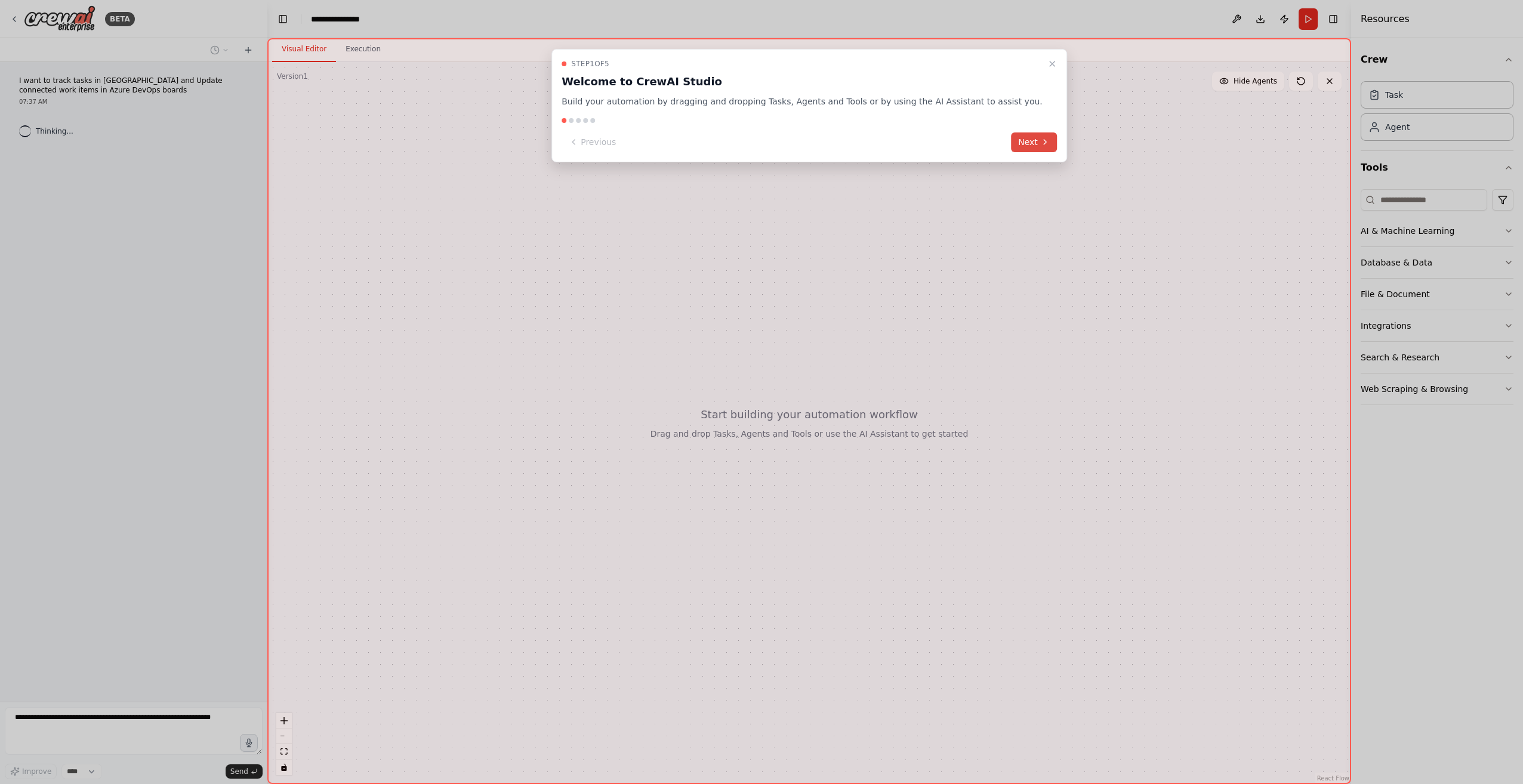
drag, startPoint x: 1025, startPoint y: 135, endPoint x: 1021, endPoint y: 141, distance: 7.2
click at [1023, 138] on div "Step 1 of 5 Welcome to CrewAI Studio Build your automation by dragging and drop…" at bounding box center [810, 106] width 516 height 113
click at [1021, 141] on button "Next" at bounding box center [1033, 141] width 46 height 19
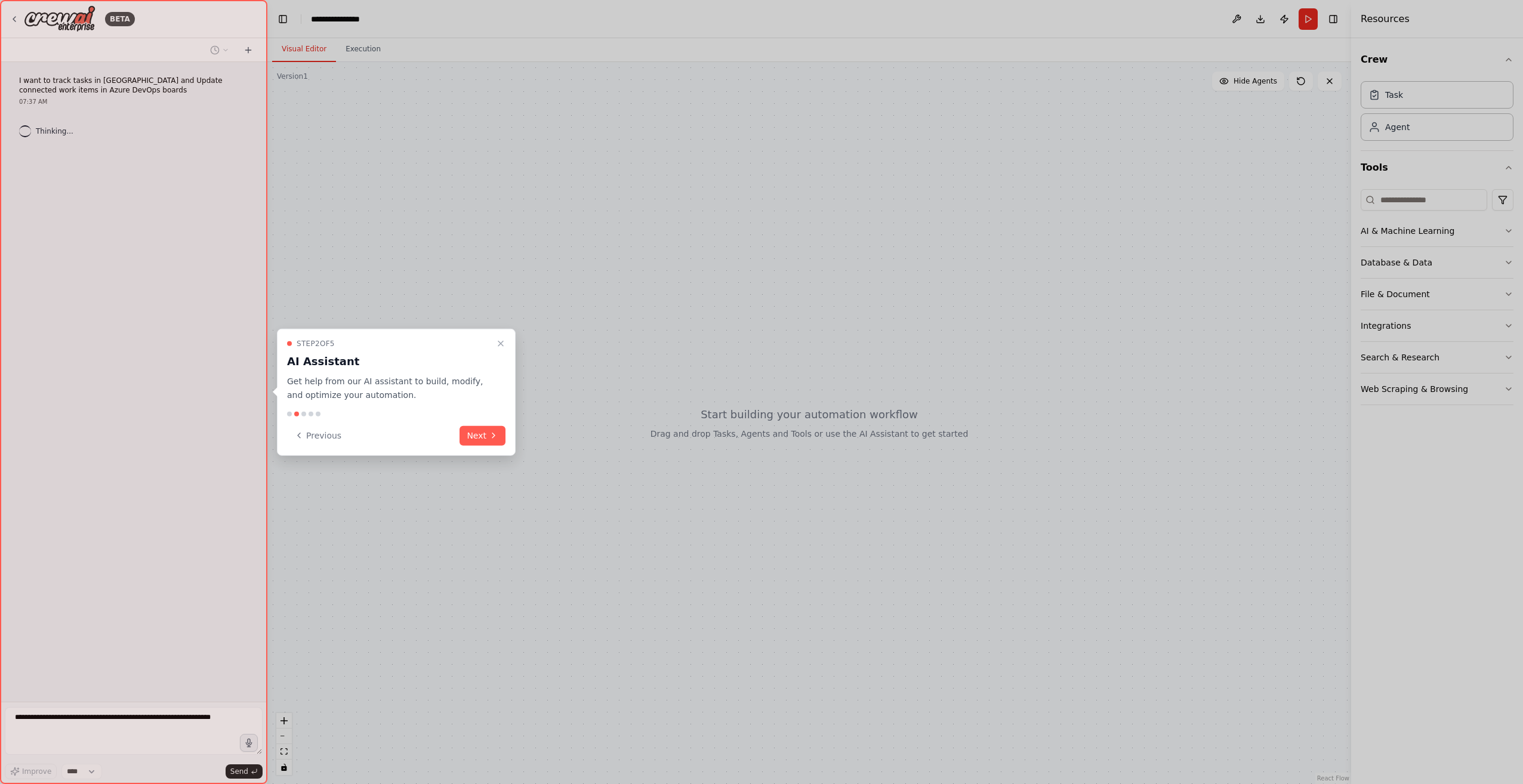
click at [501, 439] on button "Next" at bounding box center [482, 435] width 46 height 19
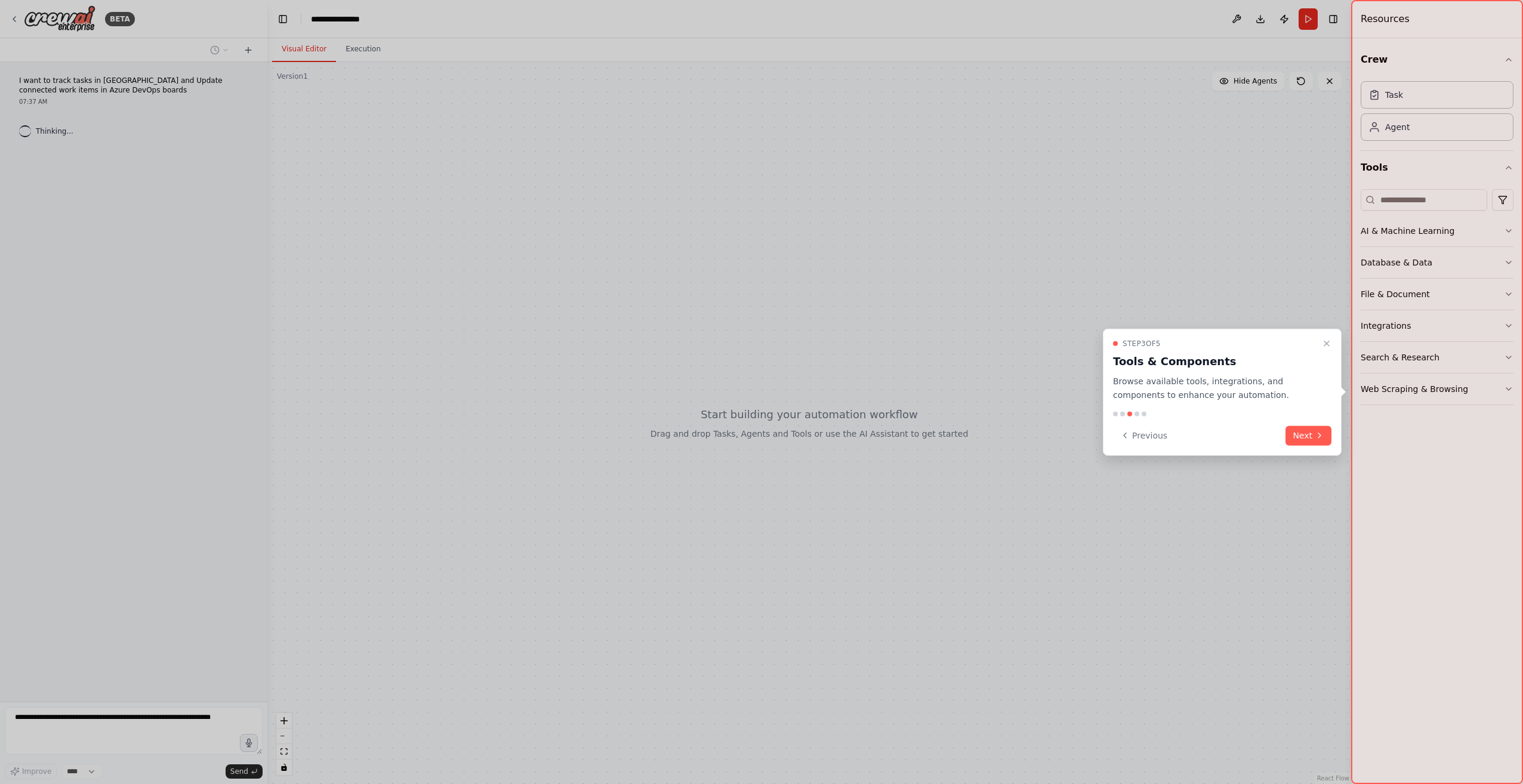
click at [1291, 436] on button "Next" at bounding box center [1308, 435] width 46 height 19
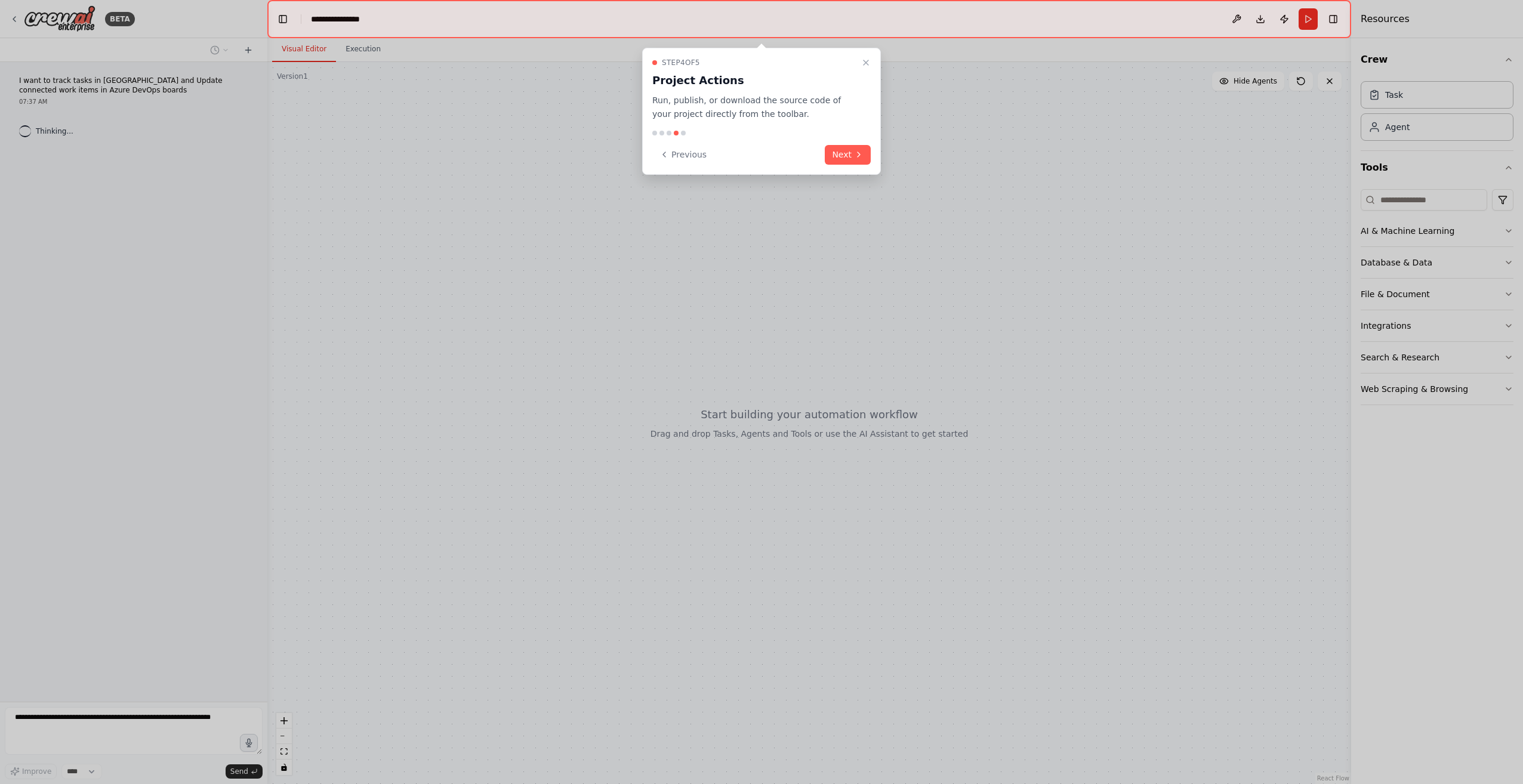
click at [817, 153] on div "Previous Next" at bounding box center [761, 155] width 218 height 19
click at [846, 153] on button "Next" at bounding box center [847, 155] width 46 height 19
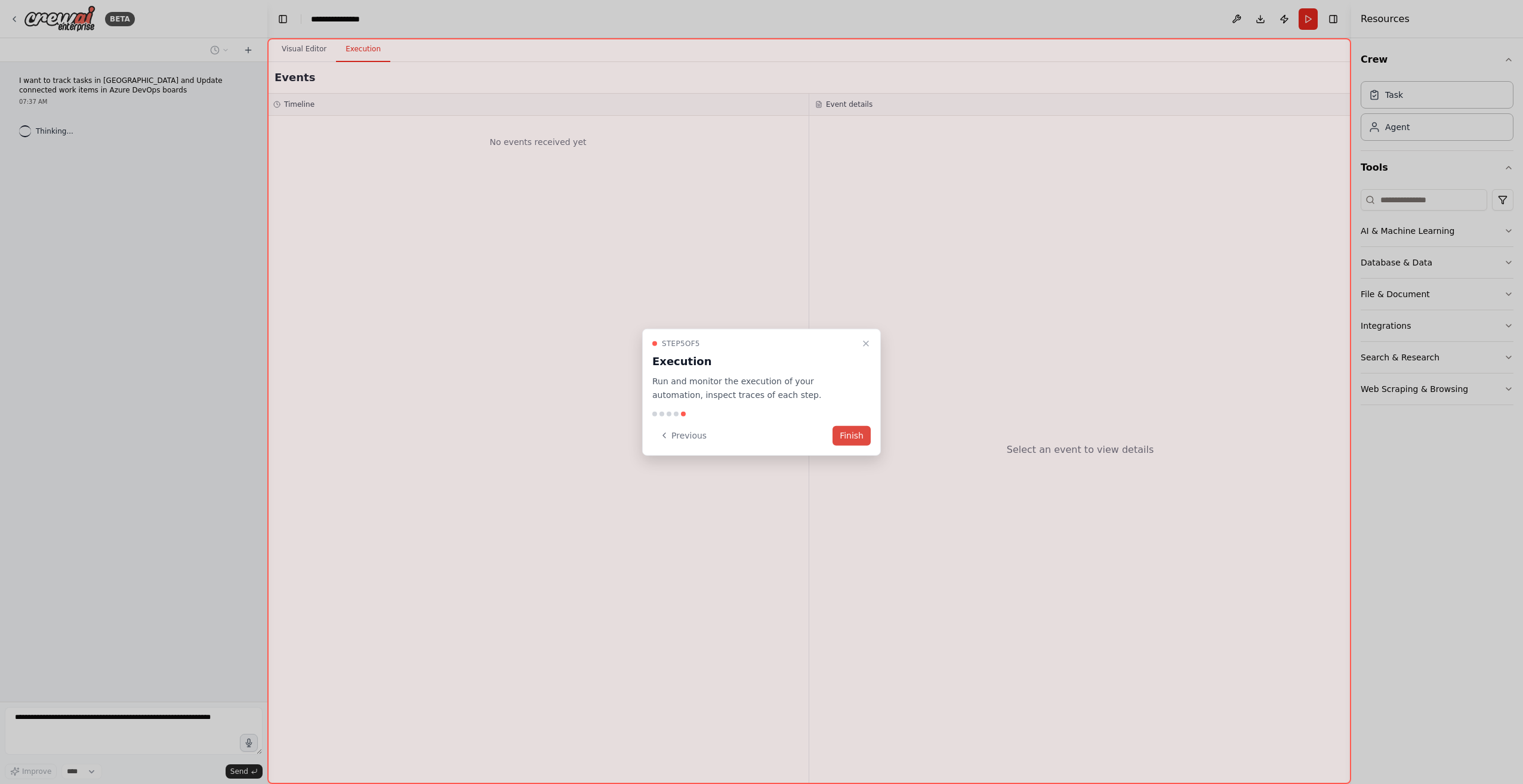
click at [863, 437] on button "Finish" at bounding box center [851, 435] width 38 height 19
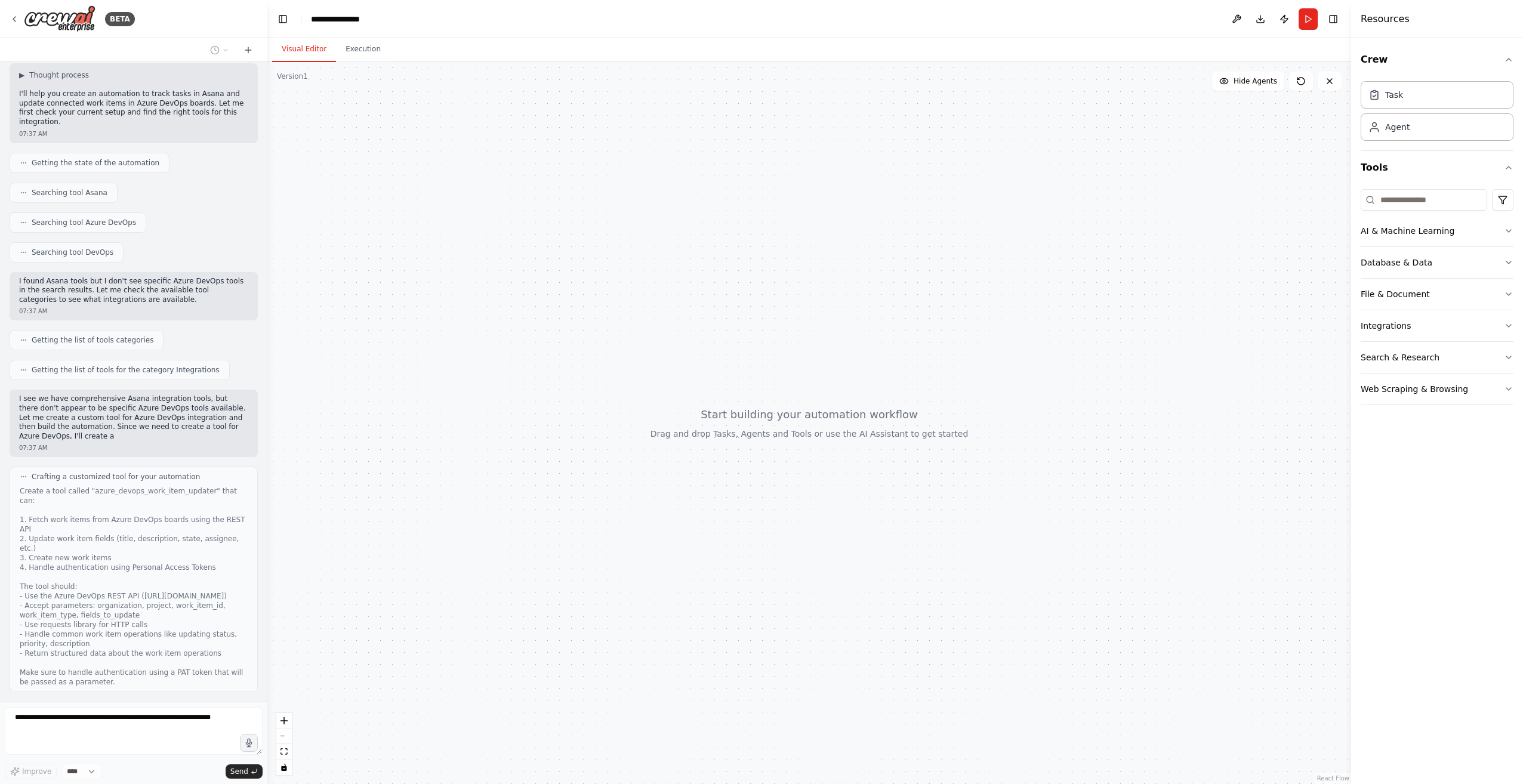
scroll to position [67, 0]
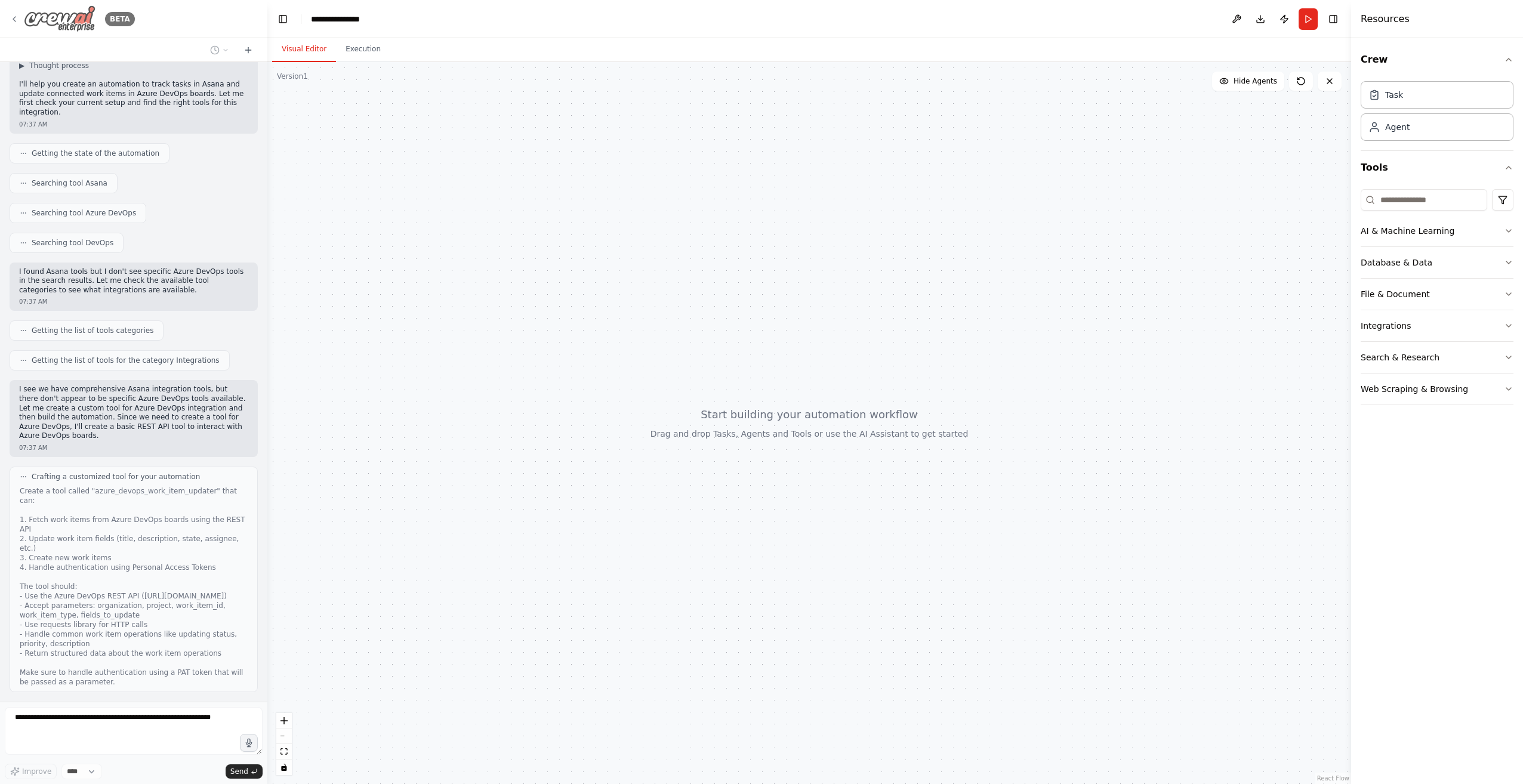
click at [13, 20] on icon at bounding box center [14, 19] width 9 height 9
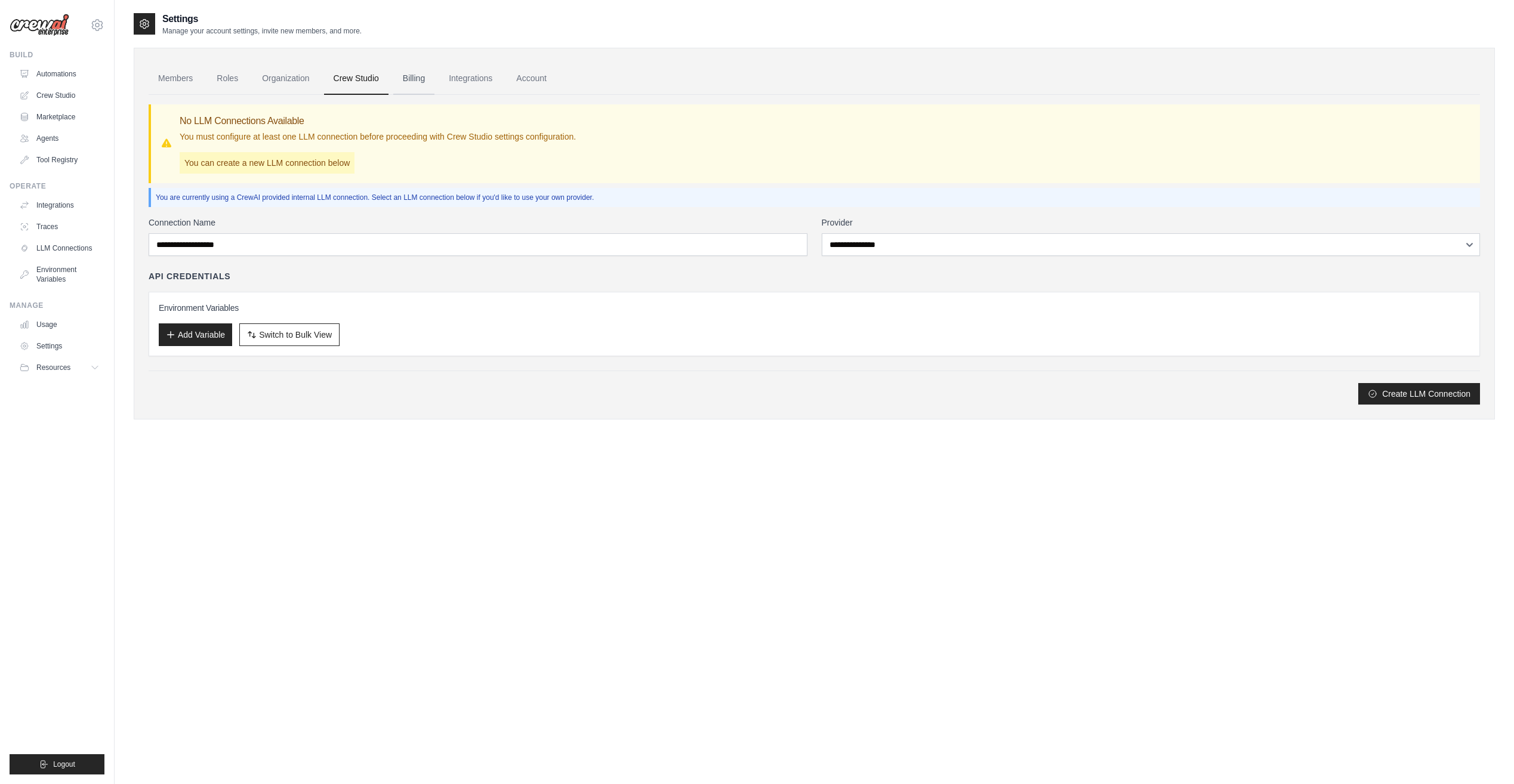
click at [420, 84] on link "Billing" at bounding box center [413, 78] width 41 height 32
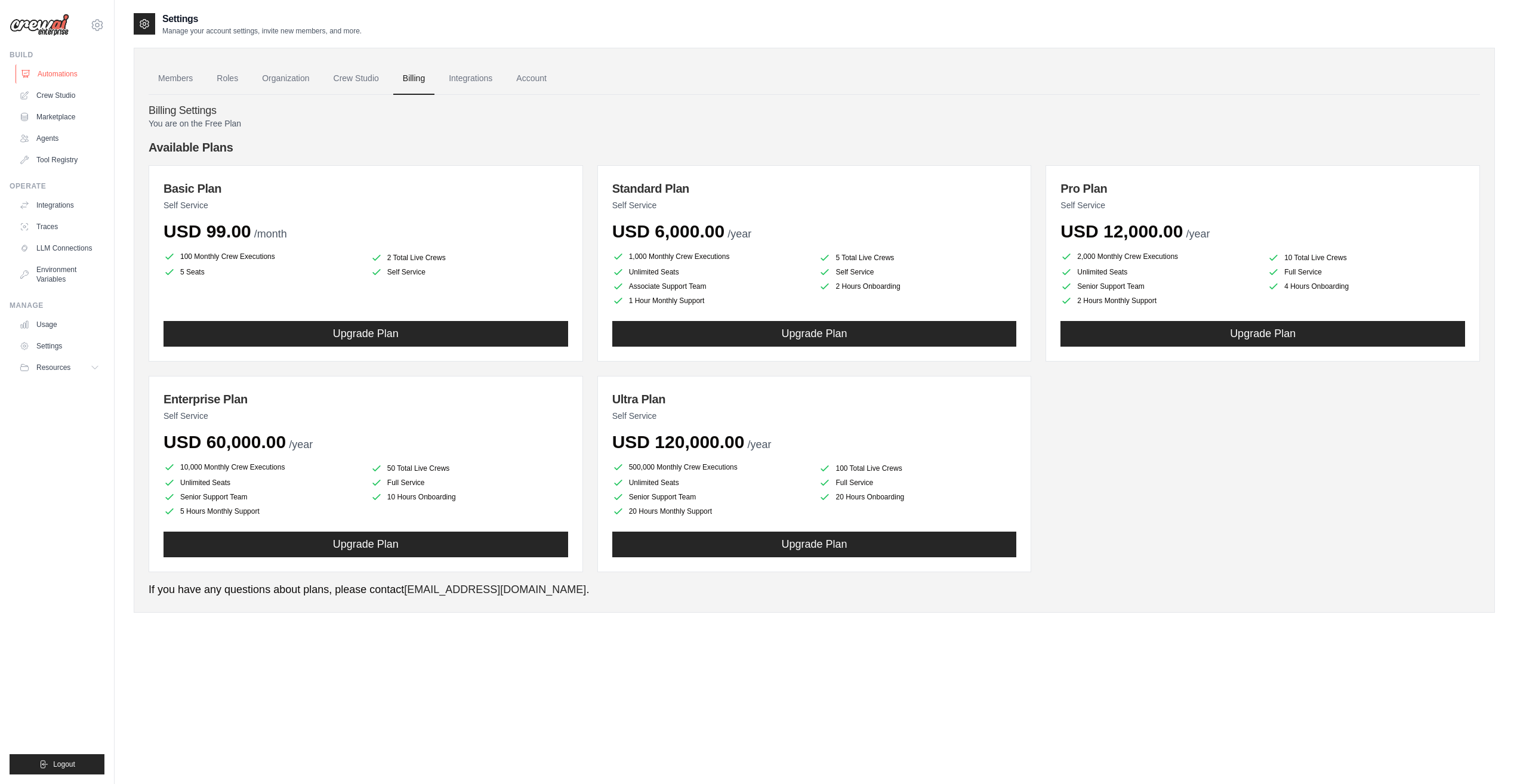
click at [57, 75] on link "Automations" at bounding box center [61, 74] width 90 height 19
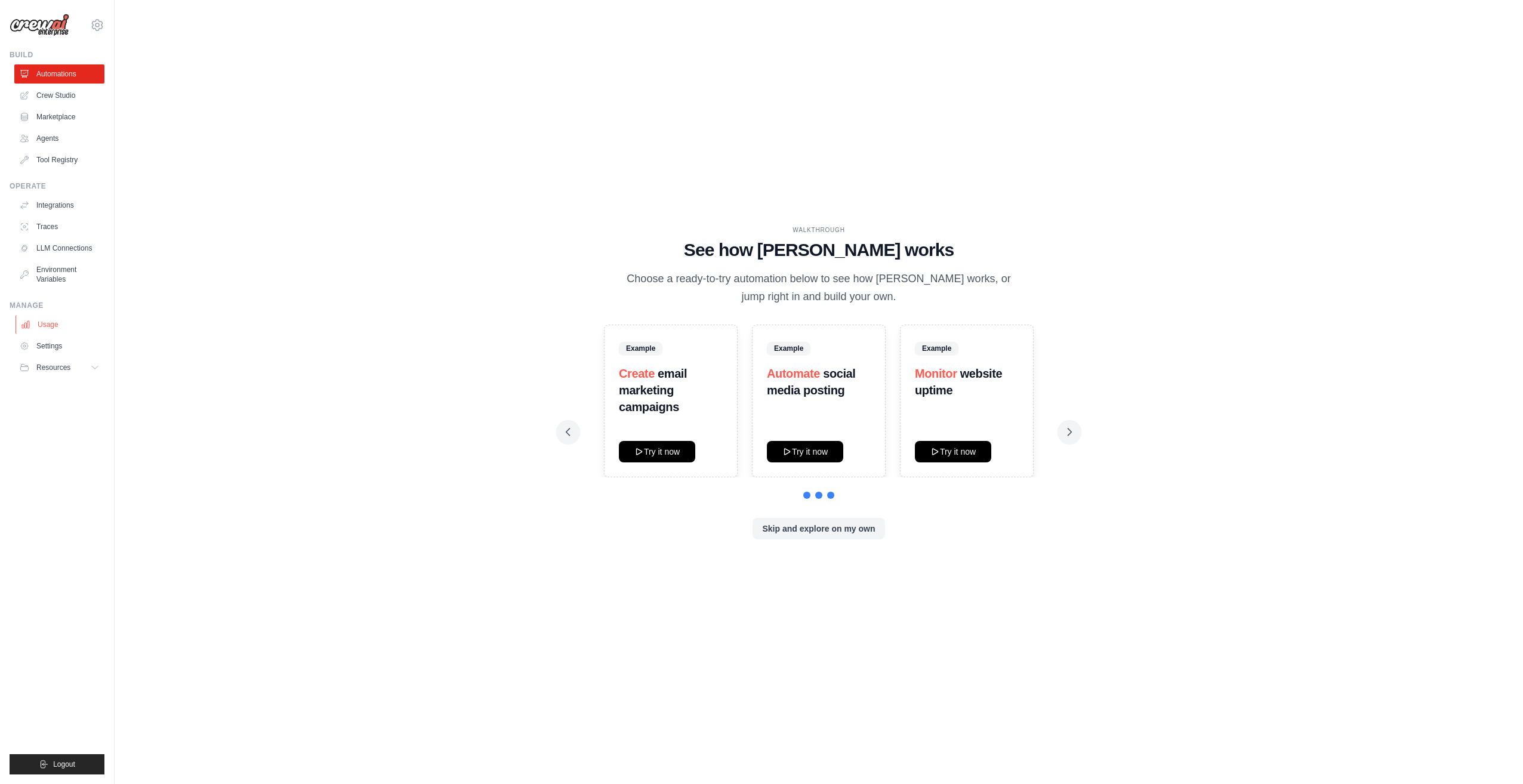
click at [44, 324] on link "Usage" at bounding box center [61, 324] width 90 height 19
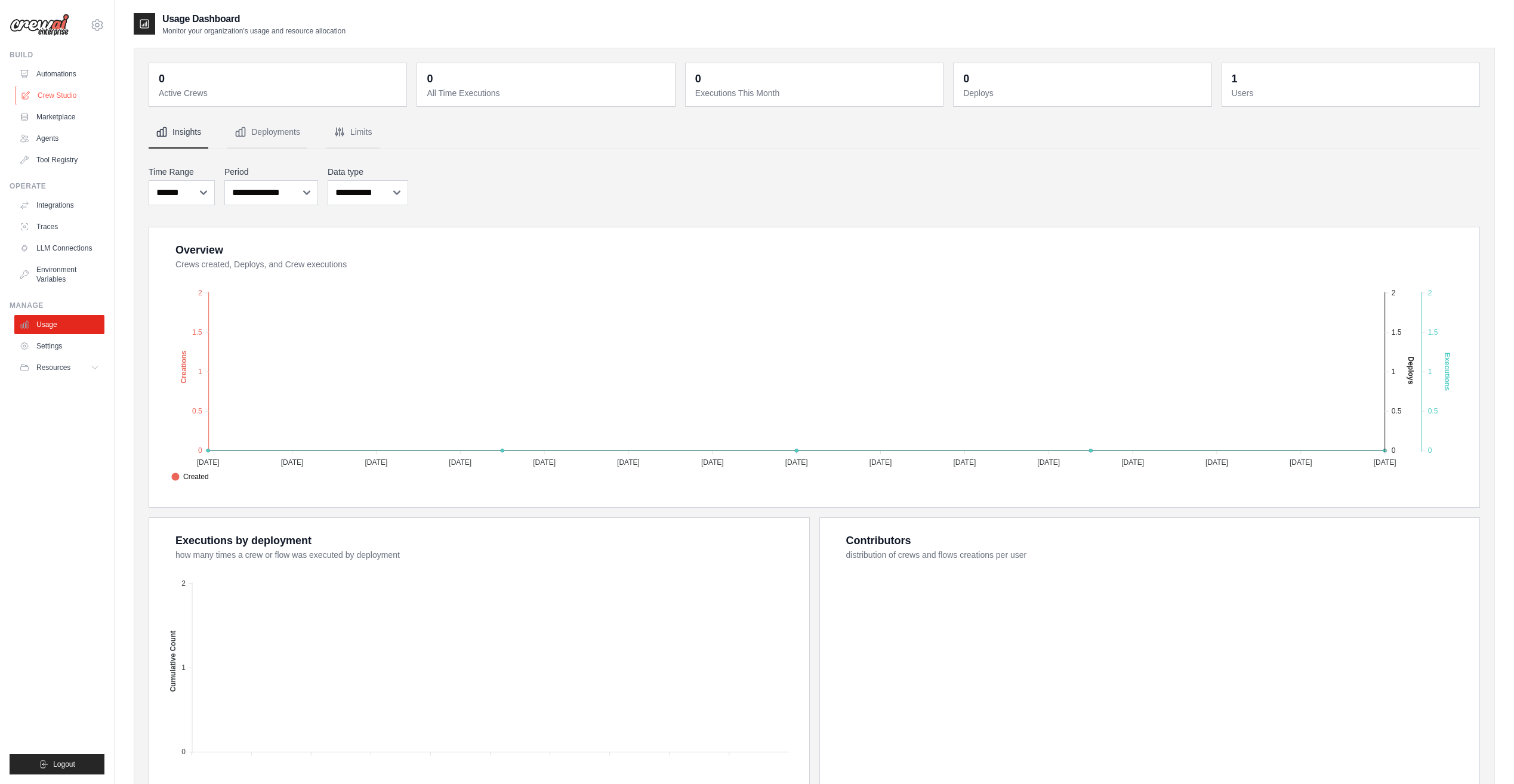
click at [63, 95] on link "Crew Studio" at bounding box center [61, 96] width 90 height 19
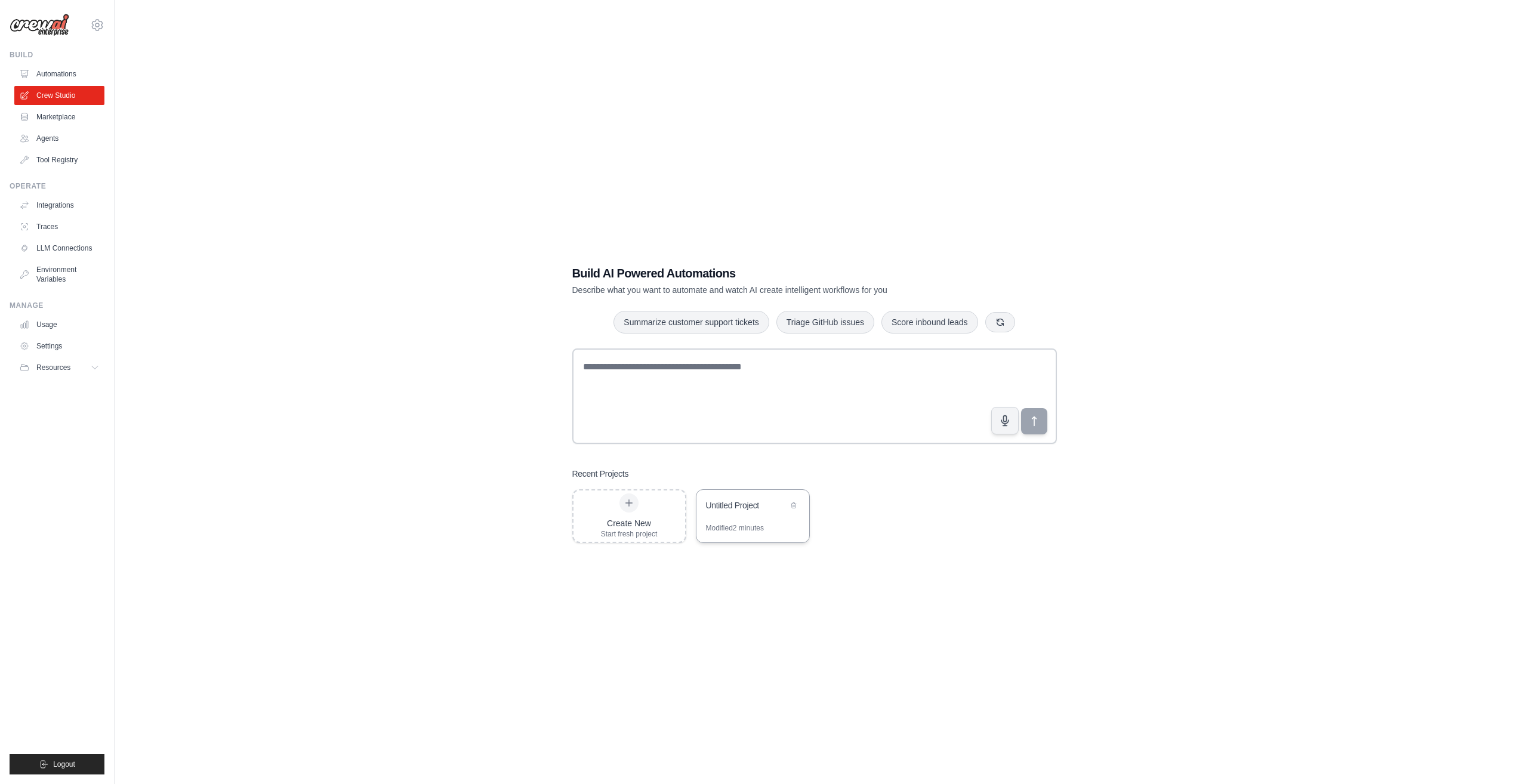
click at [738, 516] on div "Untitled Project" at bounding box center [752, 506] width 113 height 33
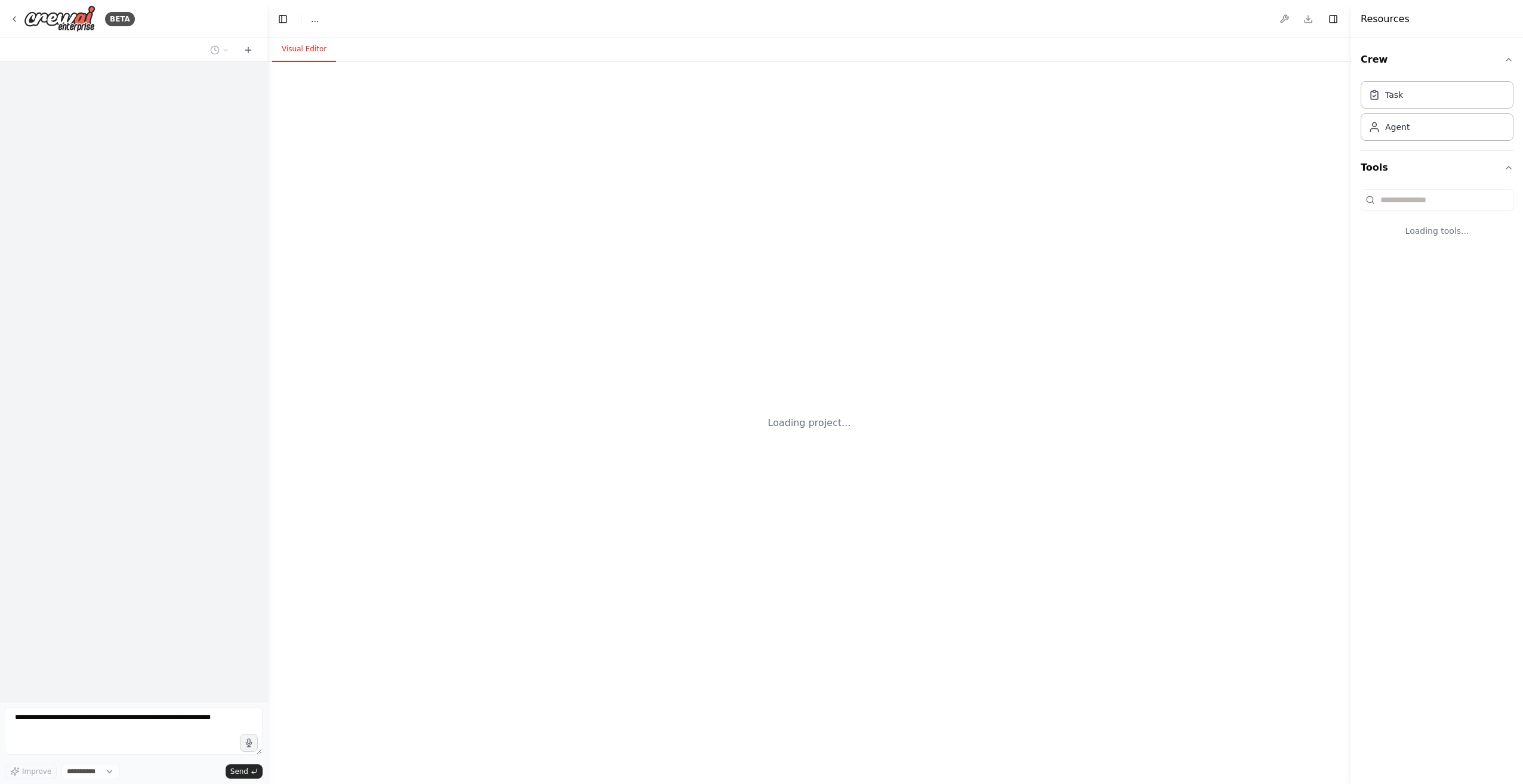
select select "****"
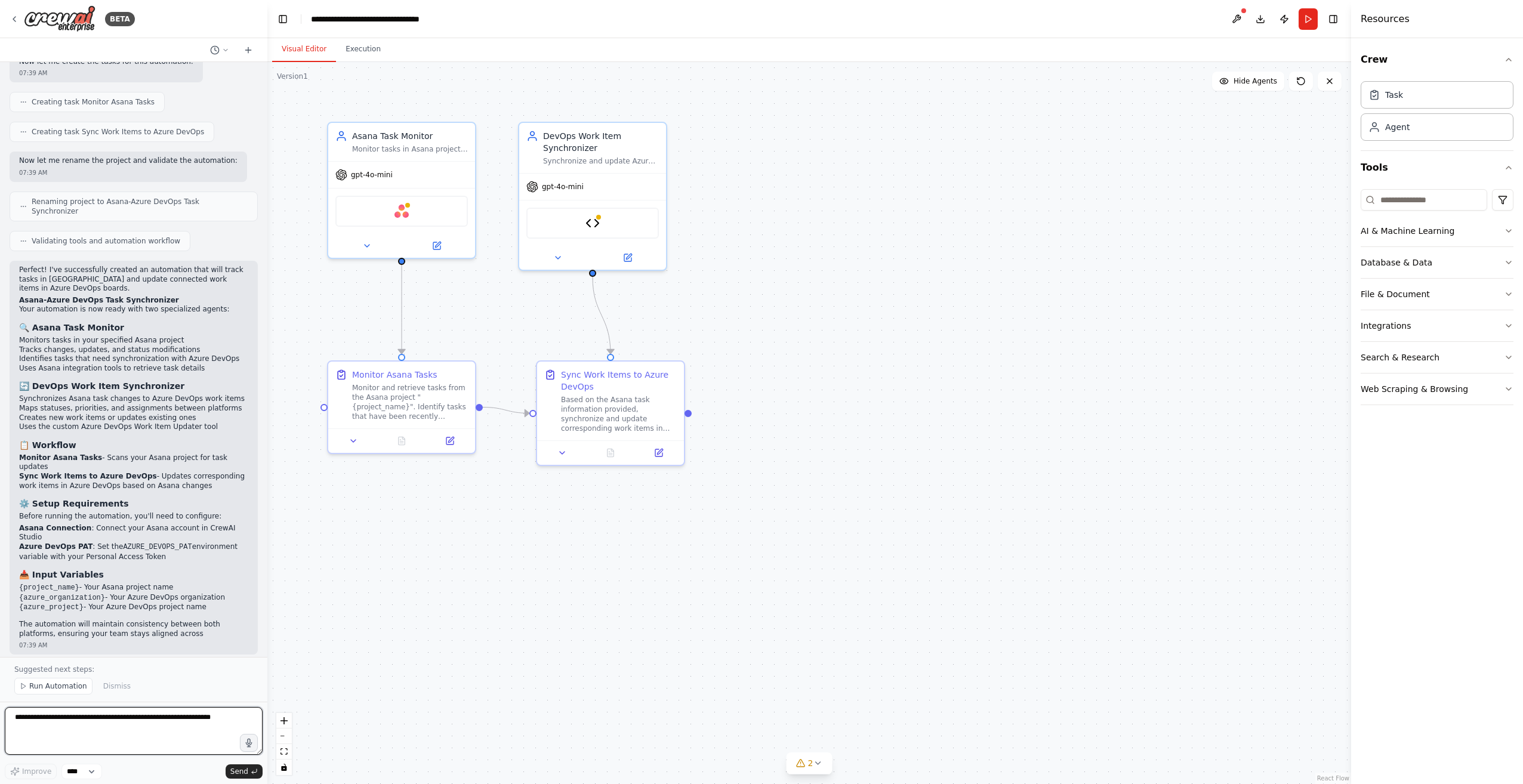
scroll to position [1040, 0]
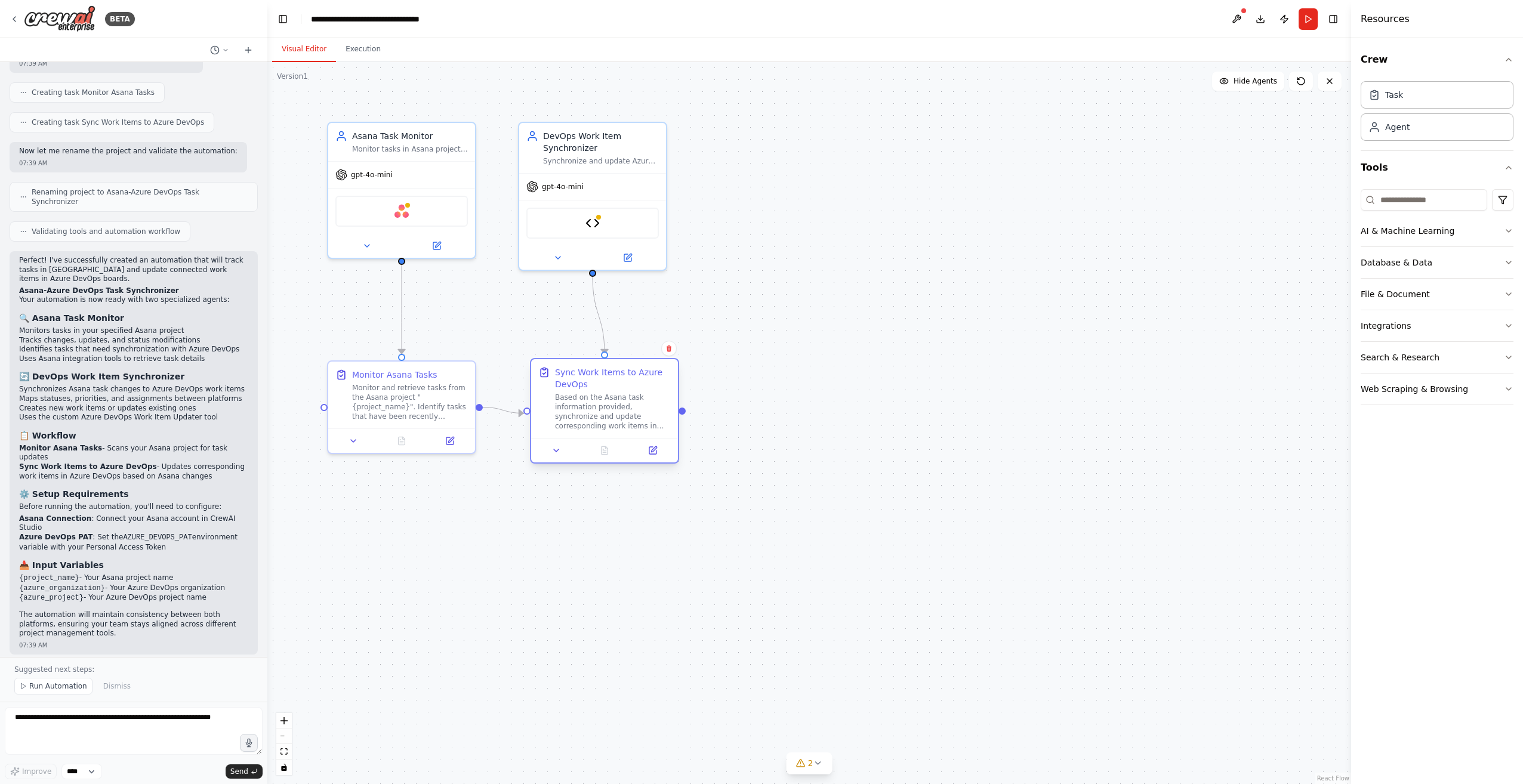
drag, startPoint x: 603, startPoint y: 401, endPoint x: 595, endPoint y: 397, distance: 8.9
click at [595, 397] on div "Based on the Asana task information provided, synchronize and update correspond…" at bounding box center [612, 411] width 116 height 38
drag, startPoint x: 371, startPoint y: 403, endPoint x: 371, endPoint y: 413, distance: 10.0
click at [371, 413] on div "Monitor and retrieve tasks from the Asana project "{project_name}". Identify ta…" at bounding box center [410, 411] width 116 height 38
click at [444, 601] on div ".deletable-edge-delete-btn { width: 20px; height: 20px; border: 0px solid #ffff…" at bounding box center [809, 423] width 1084 height 722
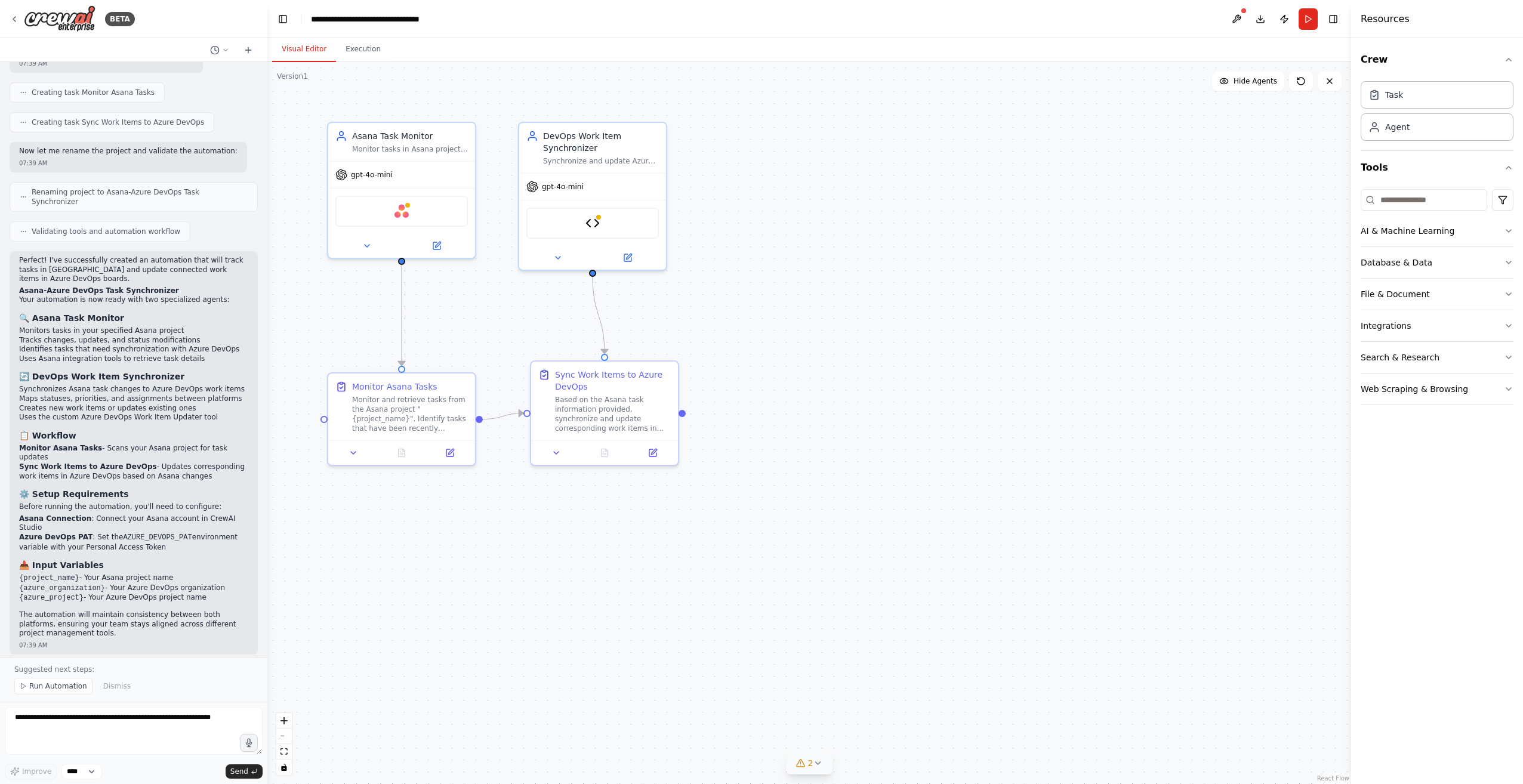
click at [816, 761] on icon at bounding box center [817, 763] width 9 height 9
click at [922, 626] on div ".deletable-edge-delete-btn { width: 20px; height: 20px; border: 0px solid #ffff…" at bounding box center [809, 423] width 1084 height 722
click at [1002, 698] on icon at bounding box center [1007, 693] width 9 height 9
click at [988, 636] on div ".deletable-edge-delete-btn { width: 20px; height: 20px; border: 0px solid #ffff…" at bounding box center [809, 423] width 1084 height 722
click at [1480, 260] on button "Database & Data" at bounding box center [1437, 263] width 153 height 31
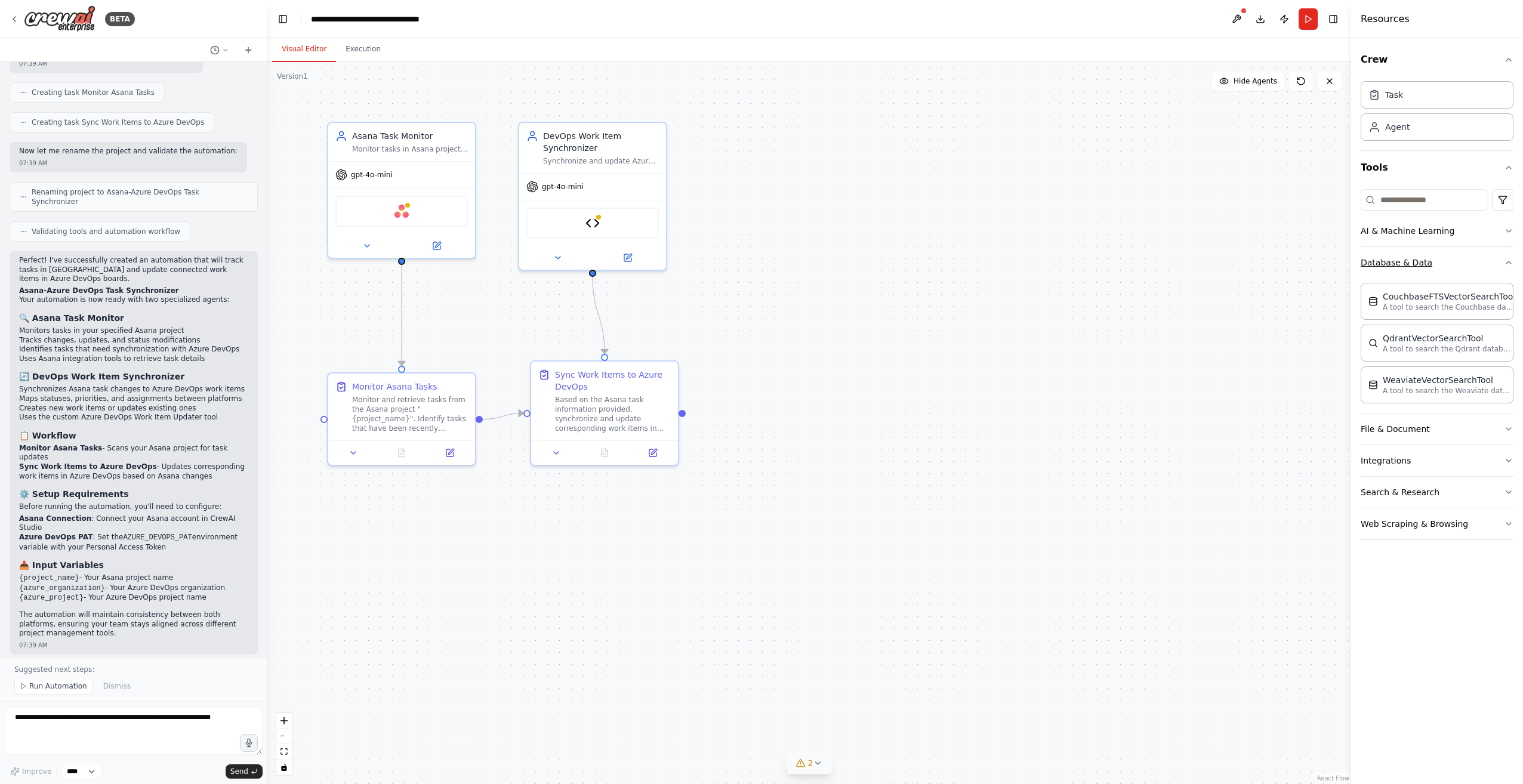
click at [1480, 260] on button "Database & Data" at bounding box center [1437, 263] width 153 height 31
click at [1467, 294] on button "File & Document" at bounding box center [1437, 294] width 153 height 31
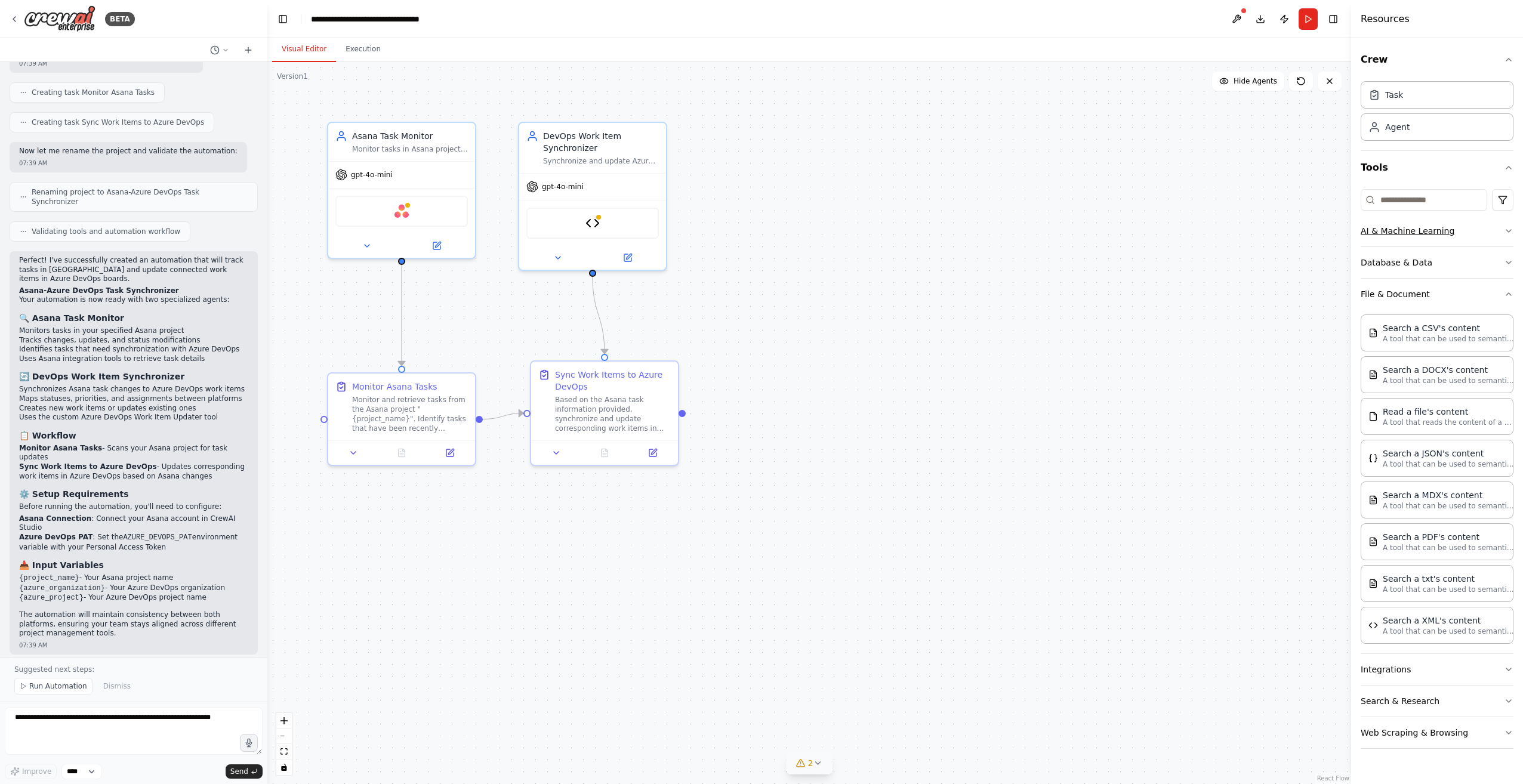
click at [1476, 221] on button "AI & Machine Learning" at bounding box center [1437, 231] width 153 height 31
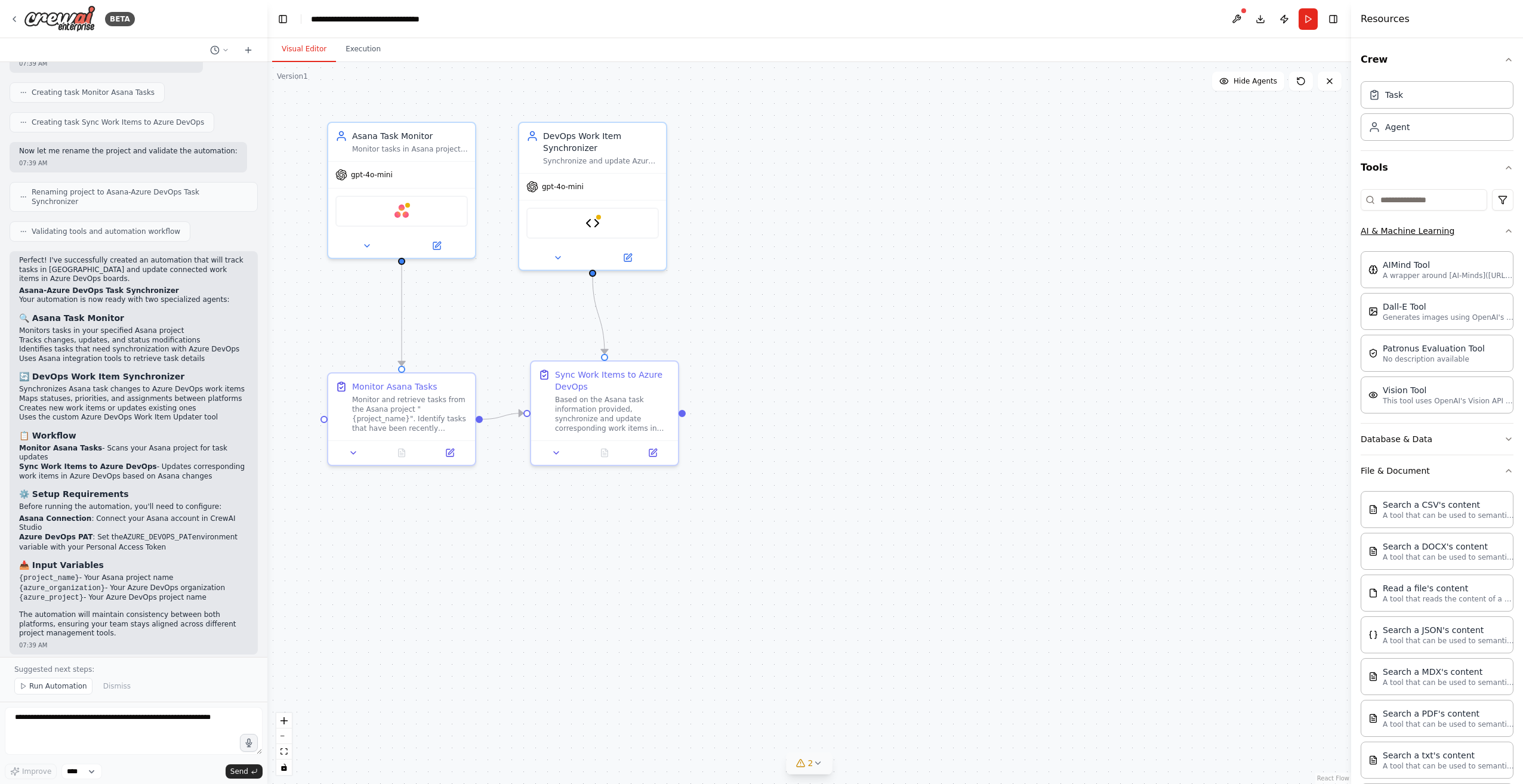
click at [1467, 240] on button "AI & Machine Learning" at bounding box center [1437, 231] width 153 height 31
